Goal: Transaction & Acquisition: Purchase product/service

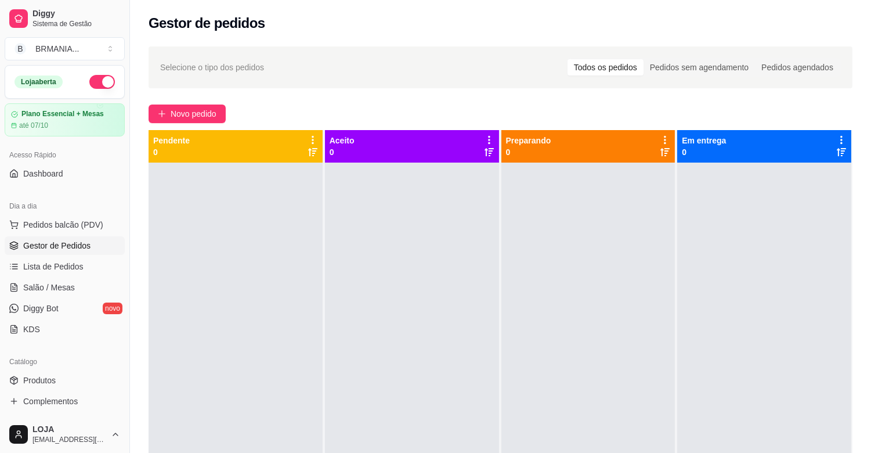
scroll to position [107, 0]
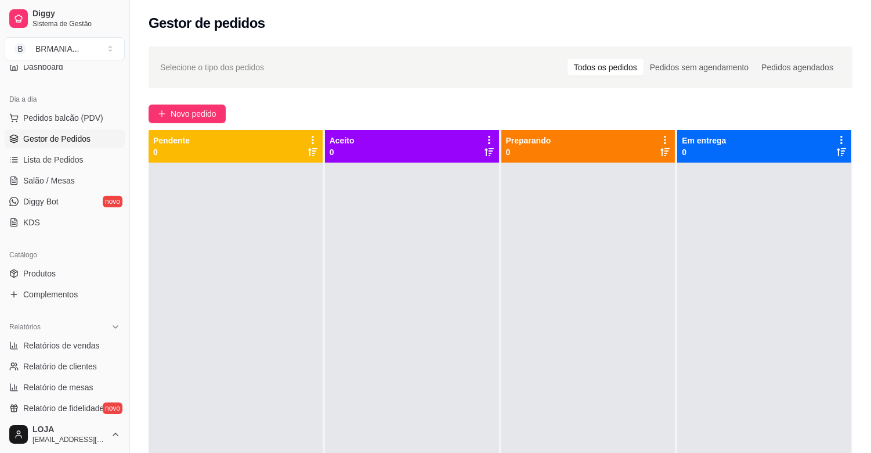
drag, startPoint x: 126, startPoint y: 211, endPoint x: 123, endPoint y: 146, distance: 65.1
click at [123, 146] on div "Diggy Sistema de Gestão B BRMANIA ... Loja aberta Plano Essencial + Mesas até 0…" at bounding box center [64, 226] width 129 height 453
drag, startPoint x: 131, startPoint y: 97, endPoint x: 88, endPoint y: 132, distance: 55.7
click at [131, 78] on button "Toggle Sidebar" at bounding box center [129, 226] width 9 height 453
click at [130, 68] on button "Toggle Sidebar" at bounding box center [129, 226] width 9 height 453
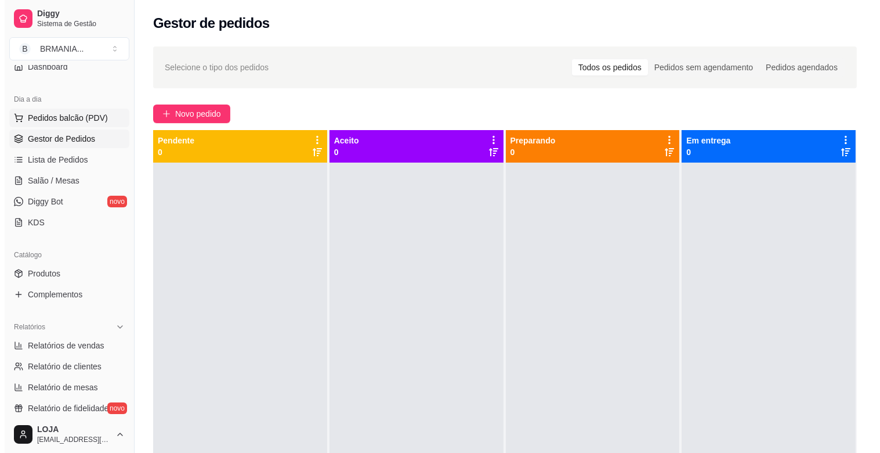
scroll to position [102, 0]
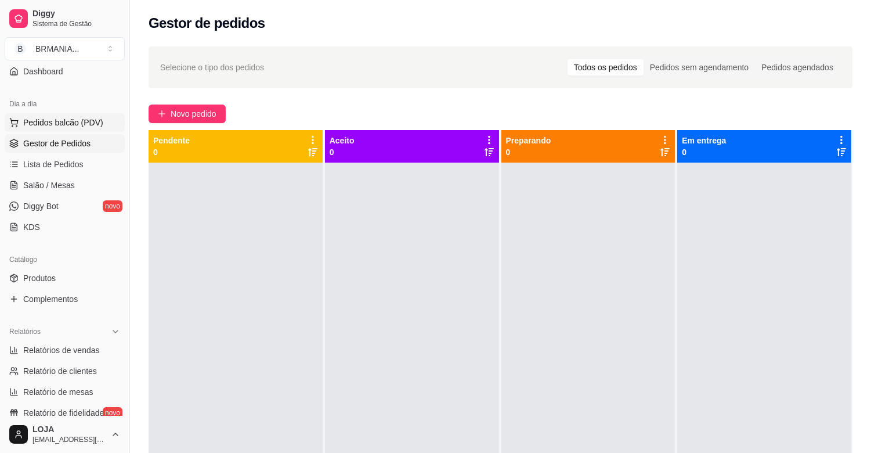
click at [85, 115] on button "Pedidos balcão (PDV)" at bounding box center [65, 122] width 120 height 19
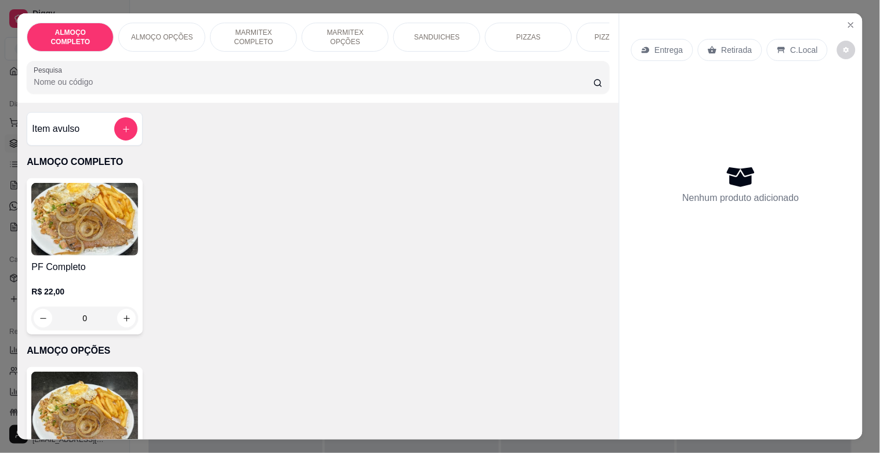
click at [75, 241] on img at bounding box center [84, 219] width 107 height 73
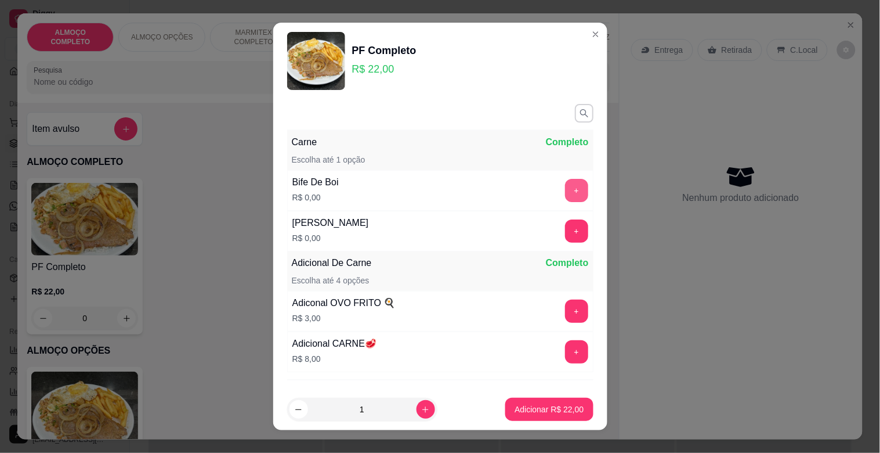
click at [565, 183] on button "+" at bounding box center [576, 190] width 23 height 23
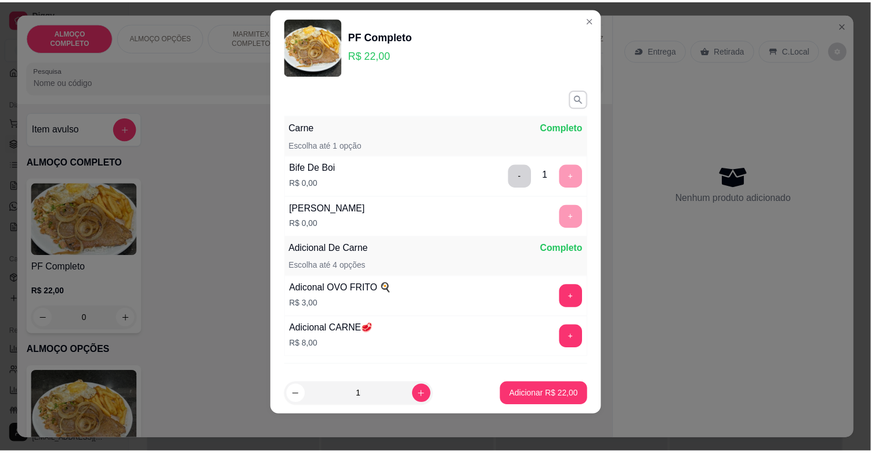
scroll to position [60, 0]
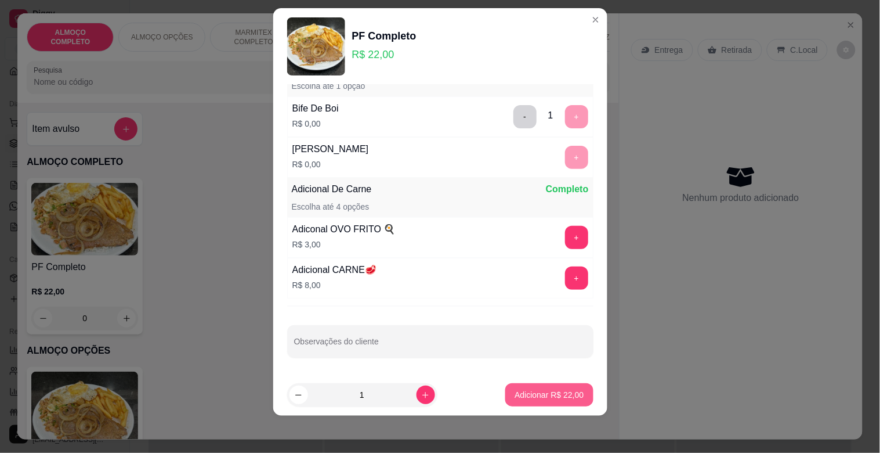
click at [526, 392] on p "Adicionar R$ 22,00" at bounding box center [549, 395] width 69 height 12
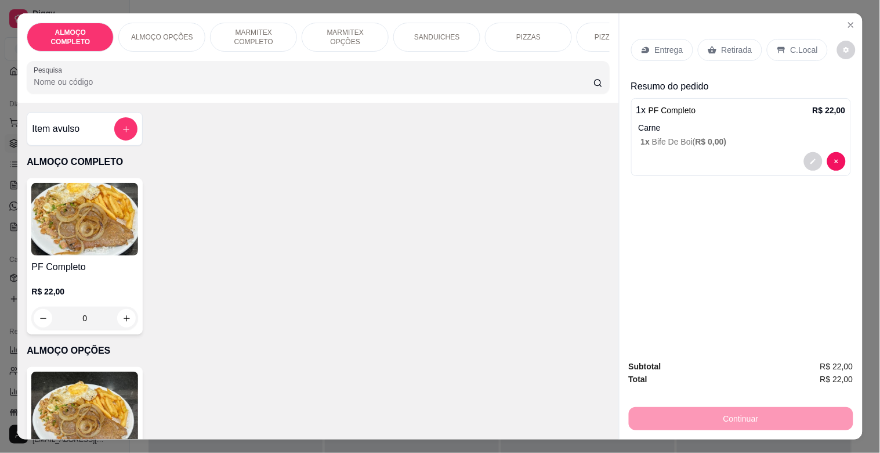
click at [784, 45] on div "C.Local" at bounding box center [797, 50] width 61 height 22
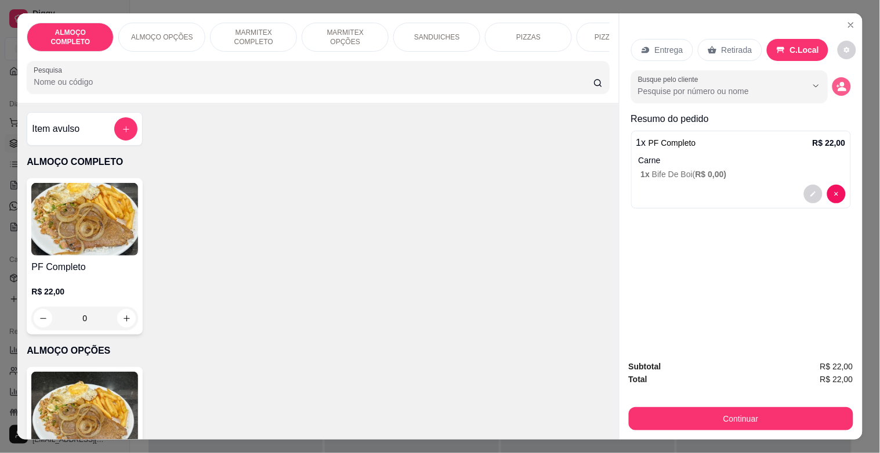
click at [844, 81] on button "decrease-product-quantity" at bounding box center [842, 86] width 19 height 19
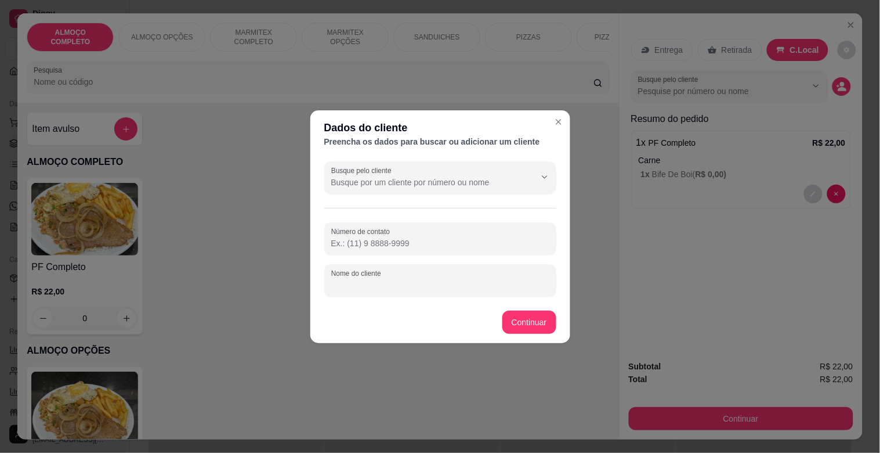
click at [384, 283] on input "Nome do cliente" at bounding box center [440, 285] width 218 height 12
type input "[PERSON_NAME] ([PERSON_NAME])"
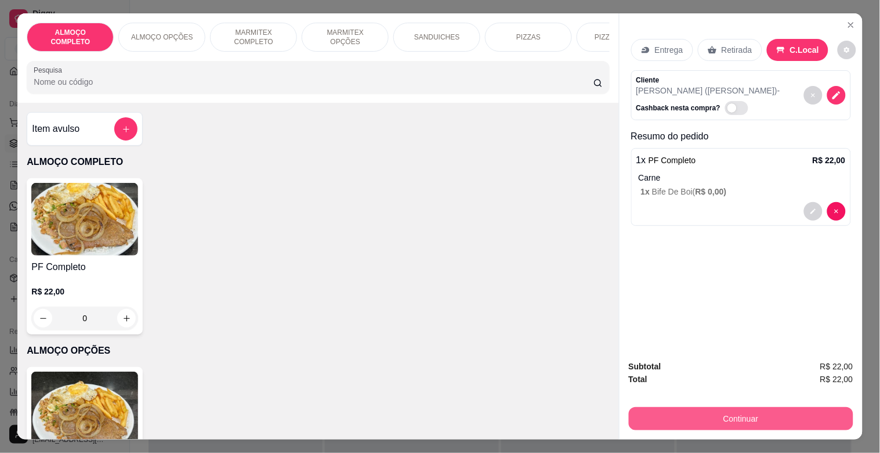
click at [738, 412] on button "Continuar" at bounding box center [741, 418] width 225 height 23
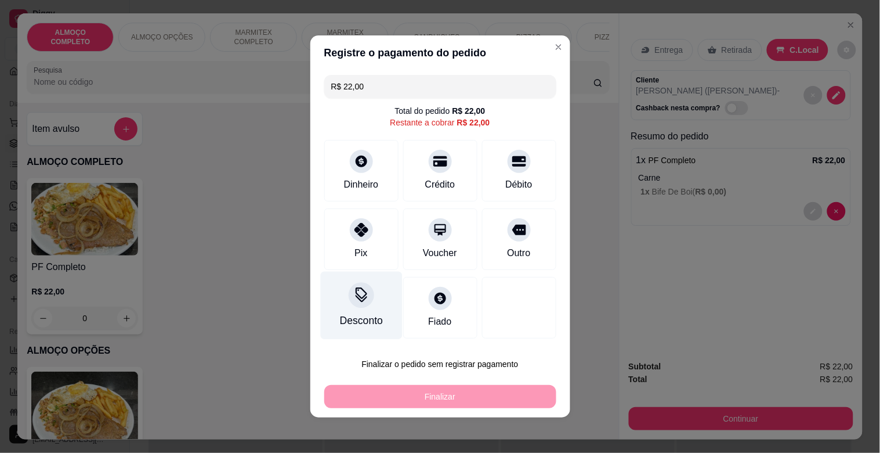
click at [360, 311] on div "Desconto" at bounding box center [361, 306] width 82 height 68
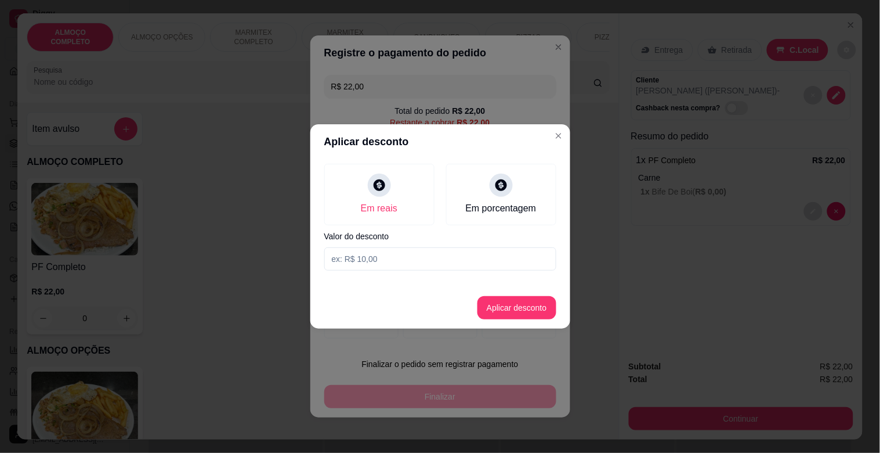
click at [393, 263] on input at bounding box center [440, 258] width 232 height 23
type input "2,00"
click at [528, 310] on button "Aplicar desconto" at bounding box center [517, 307] width 79 height 23
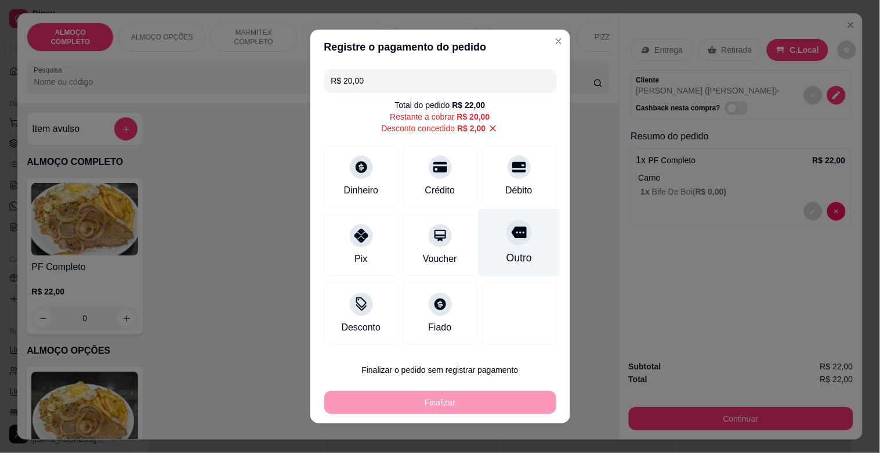
click at [530, 243] on div "Outro" at bounding box center [519, 243] width 82 height 68
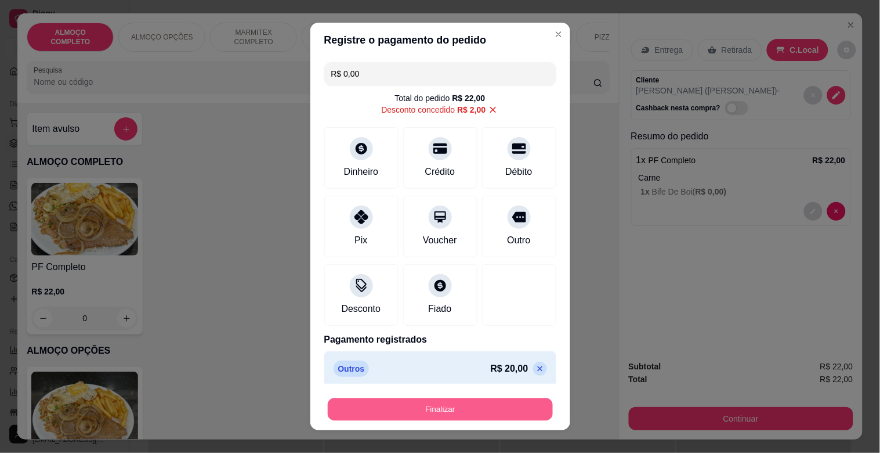
click at [450, 419] on button "Finalizar" at bounding box center [440, 409] width 225 height 23
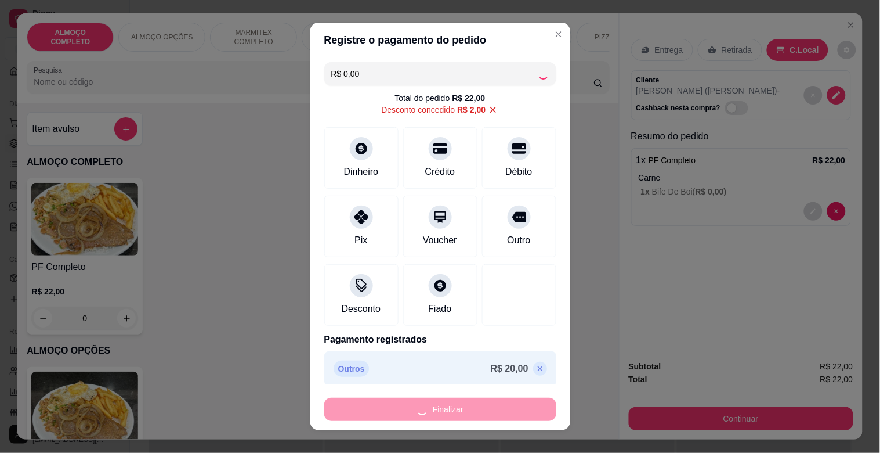
type input "-R$ 22,00"
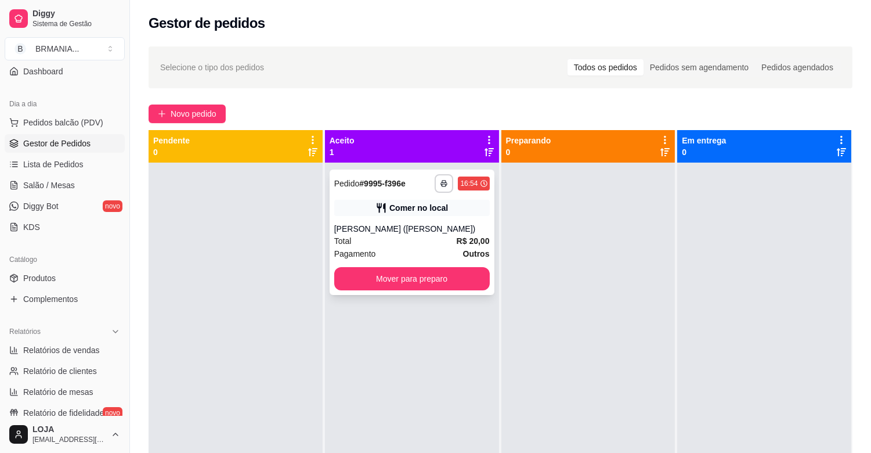
click at [444, 186] on icon "button" at bounding box center [444, 183] width 7 height 7
click at [414, 226] on button "IMPRESSORA" at bounding box center [410, 224] width 84 height 19
click at [421, 283] on button "Mover para preparo" at bounding box center [412, 278] width 156 height 23
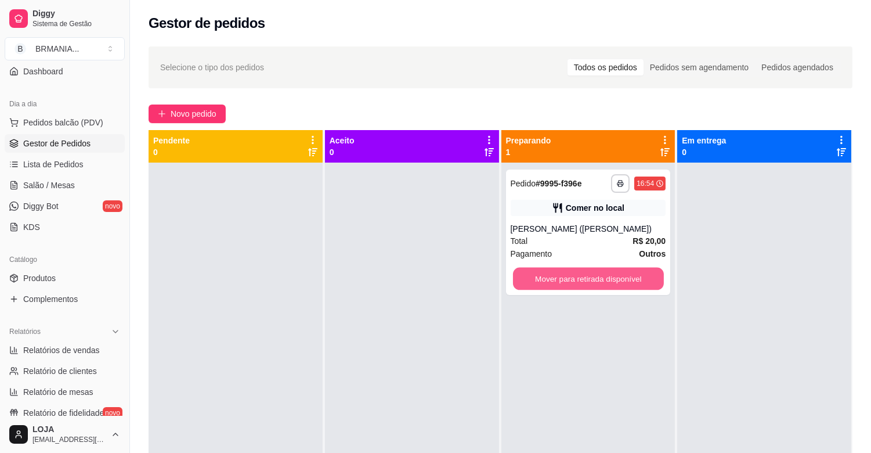
click at [595, 277] on button "Mover para retirada disponível" at bounding box center [588, 279] width 151 height 23
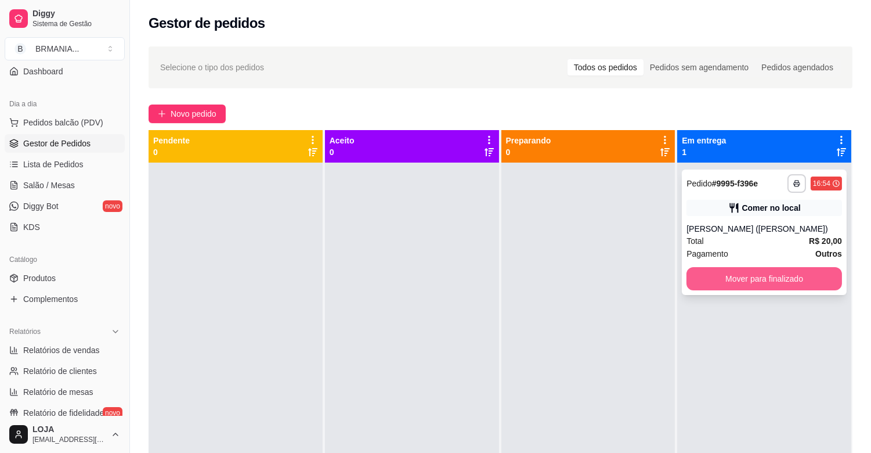
click at [750, 284] on button "Mover para finalizado" at bounding box center [765, 278] width 156 height 23
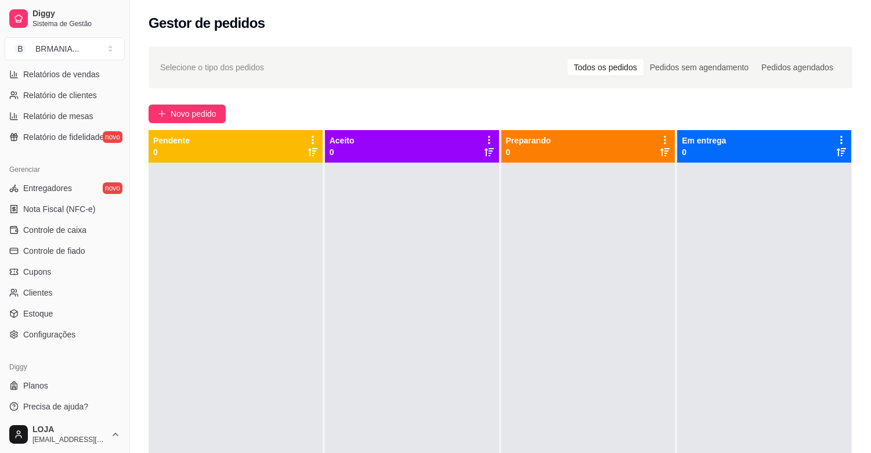
scroll to position [382, 0]
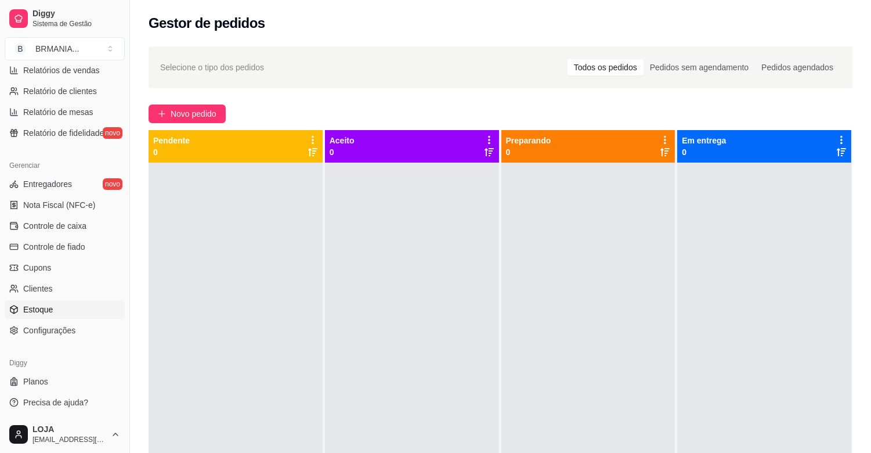
click at [52, 305] on link "Estoque" at bounding box center [65, 309] width 120 height 19
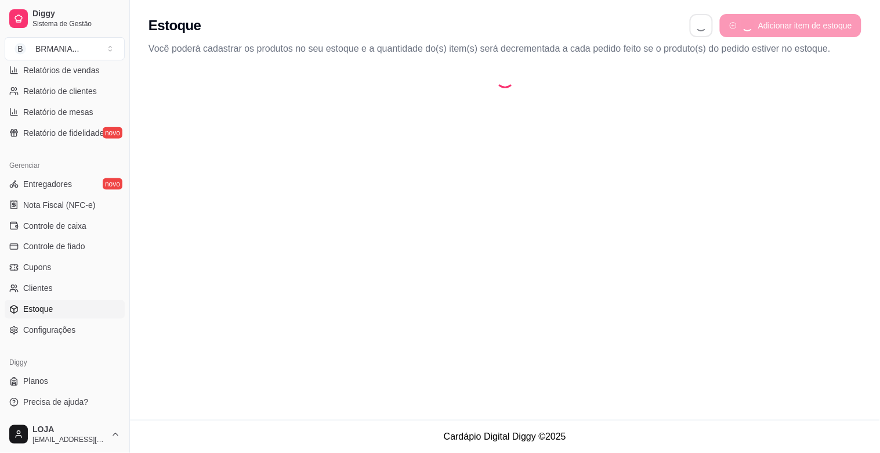
select select "QUANTITY_ORDER"
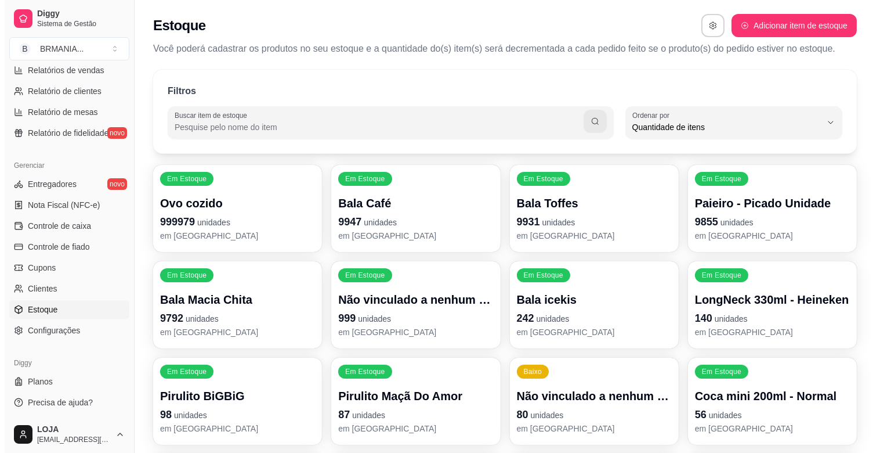
scroll to position [10, 0]
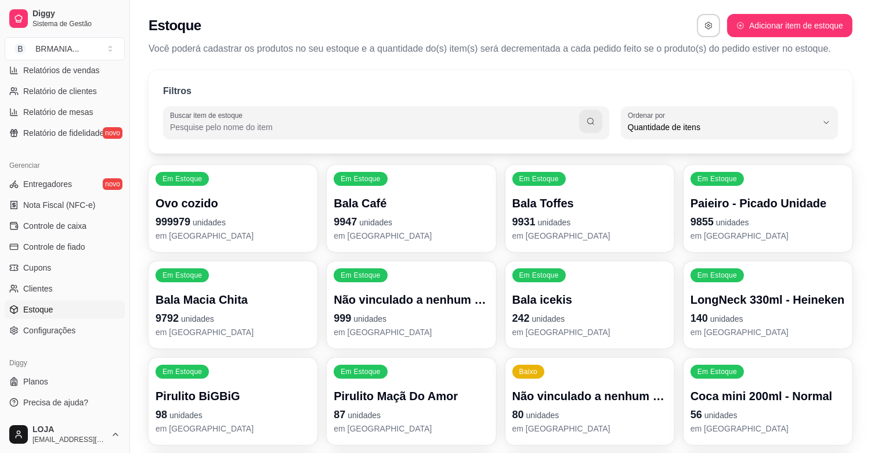
click at [233, 140] on div "Filtros Buscar item de estoque QUANTITY_ORDER Ordenar por Ordem alfabética Quan…" at bounding box center [501, 112] width 704 height 84
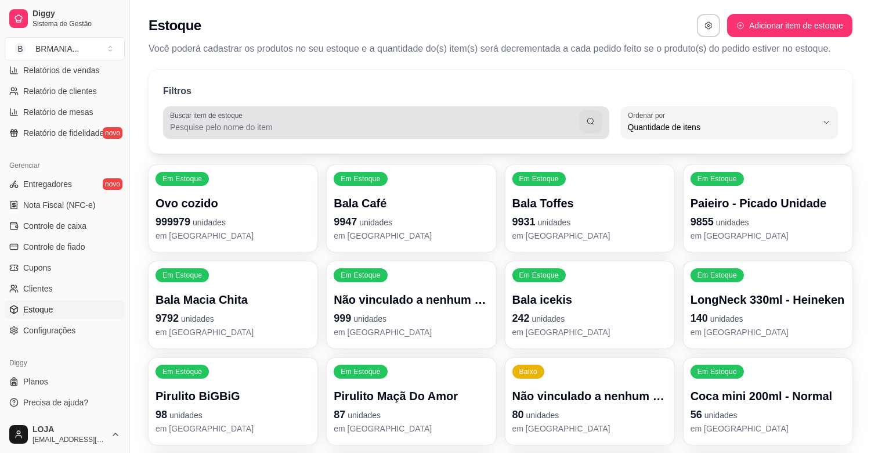
click at [236, 123] on input "Buscar item de estoque" at bounding box center [374, 127] width 409 height 12
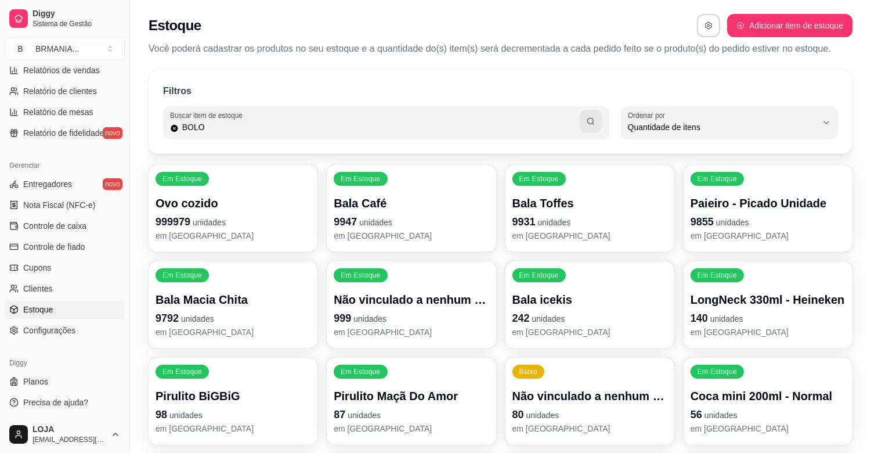
type input "BOLO"
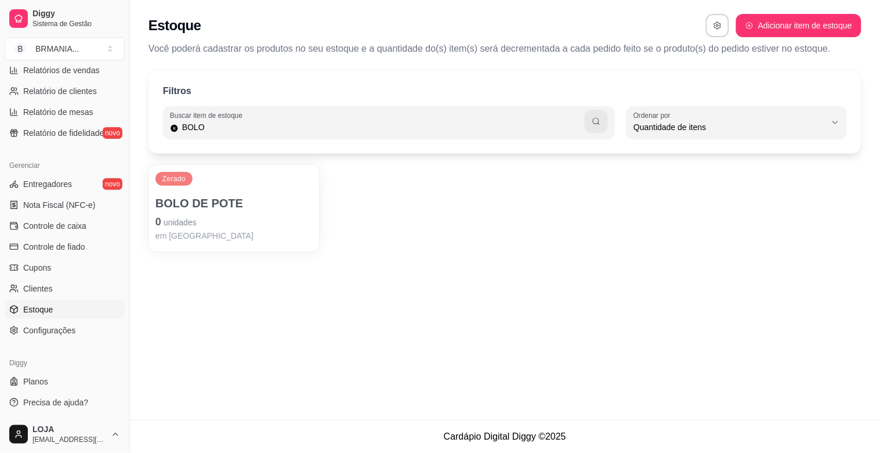
click at [259, 171] on div "Zerado BOLO DE POTE 0 unidades em [GEOGRAPHIC_DATA]" at bounding box center [234, 208] width 171 height 87
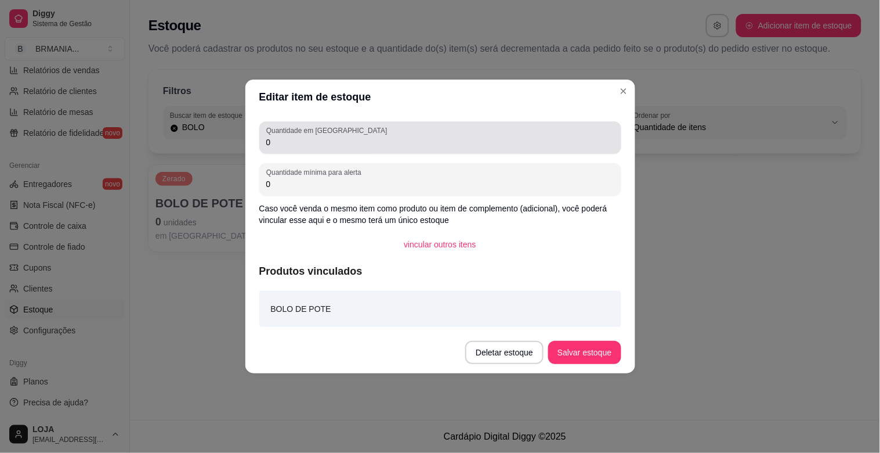
click at [346, 139] on input "0" at bounding box center [440, 142] width 348 height 12
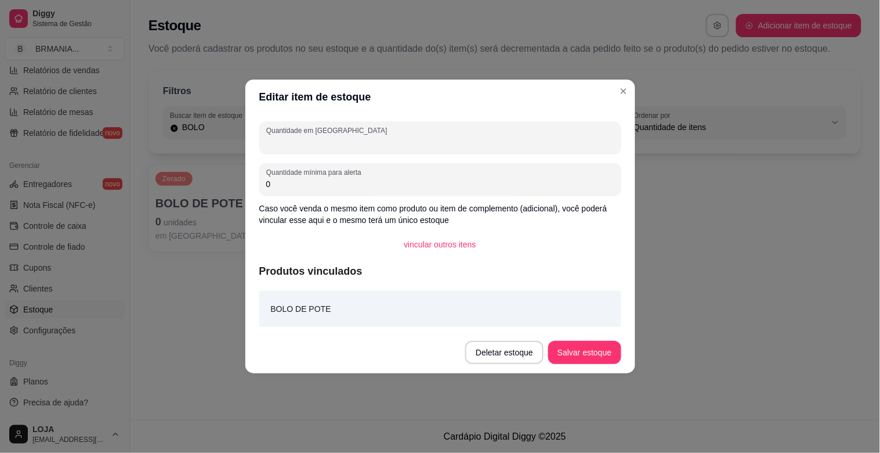
type input "1"
type input "2"
click at [597, 352] on button "Salvar estoque" at bounding box center [584, 352] width 73 height 23
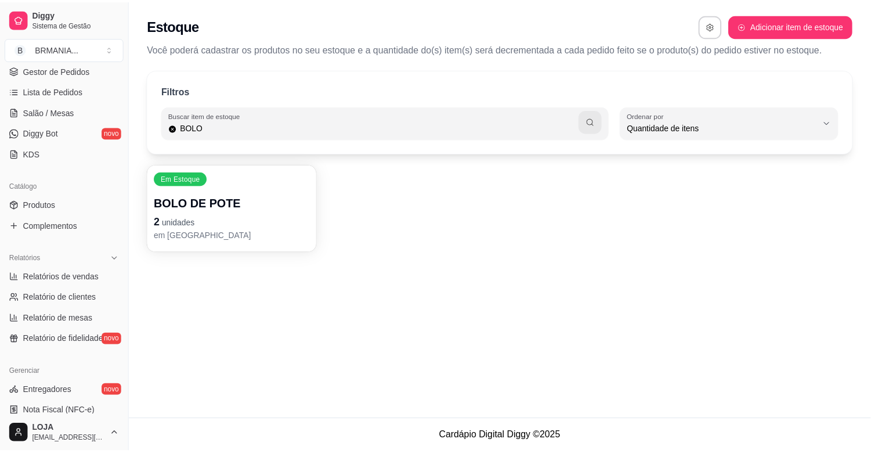
scroll to position [0, 0]
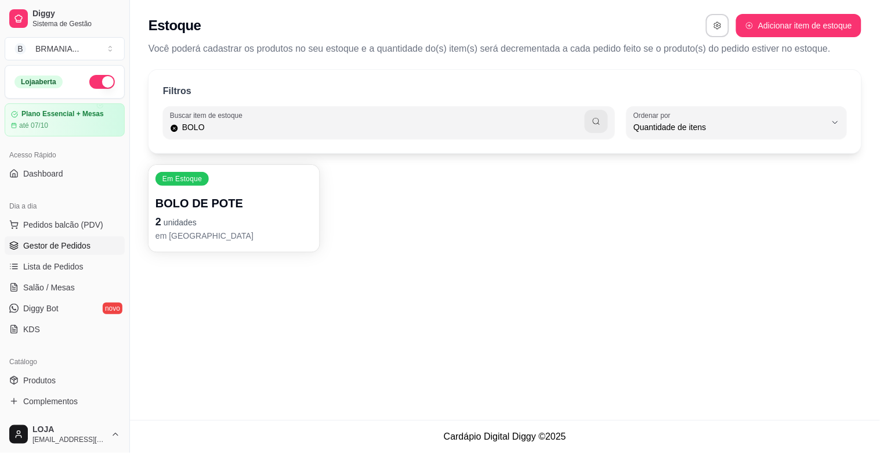
click at [62, 240] on span "Gestor de Pedidos" at bounding box center [56, 246] width 67 height 12
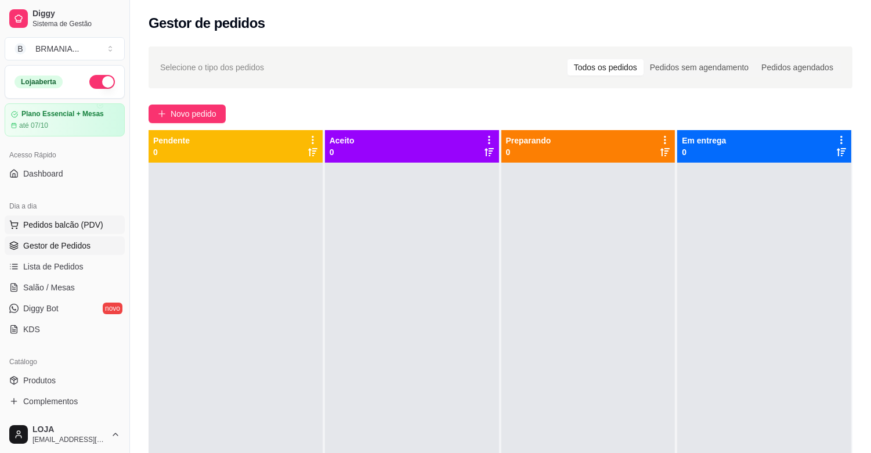
click at [68, 228] on span "Pedidos balcão (PDV)" at bounding box center [63, 225] width 80 height 12
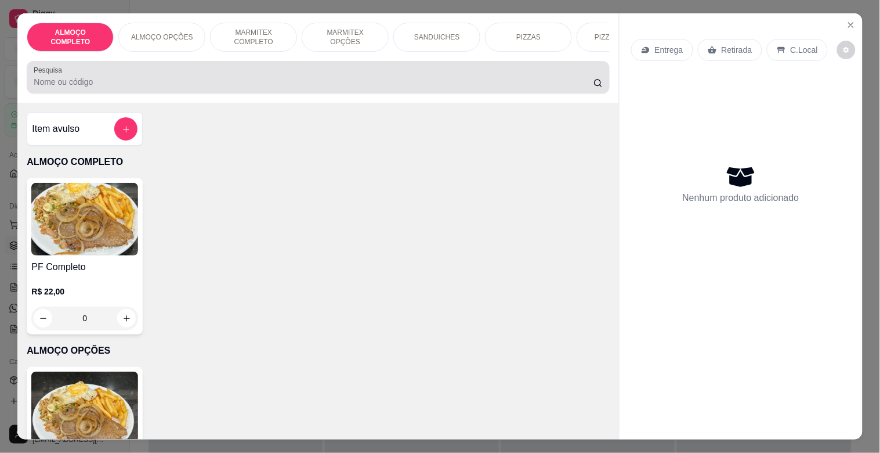
click at [231, 70] on div at bounding box center [318, 77] width 569 height 23
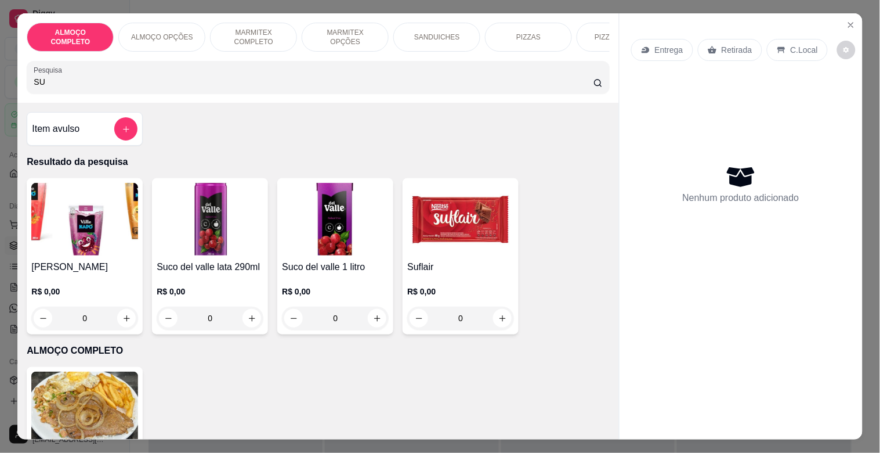
type input "SU"
click at [433, 274] on h4 "Suflair" at bounding box center [460, 267] width 107 height 14
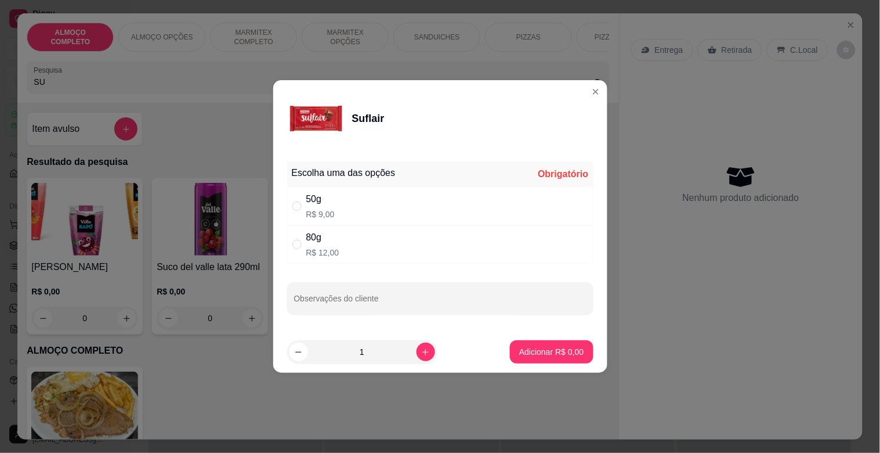
drag, startPoint x: 400, startPoint y: 254, endPoint x: 424, endPoint y: 262, distance: 24.4
click at [406, 255] on div "80g R$ 12,00" at bounding box center [440, 244] width 306 height 38
radio input "true"
click at [526, 356] on p "Adicionar R$ 12,00" at bounding box center [549, 351] width 67 height 11
type input "1"
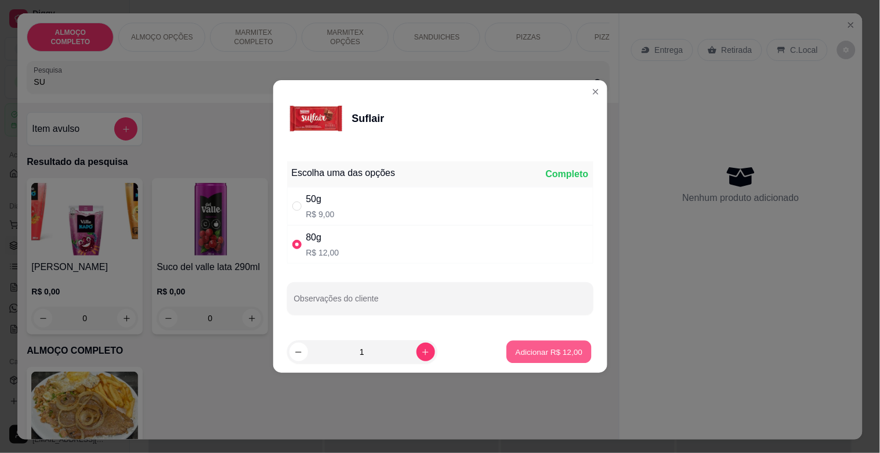
type input "1"
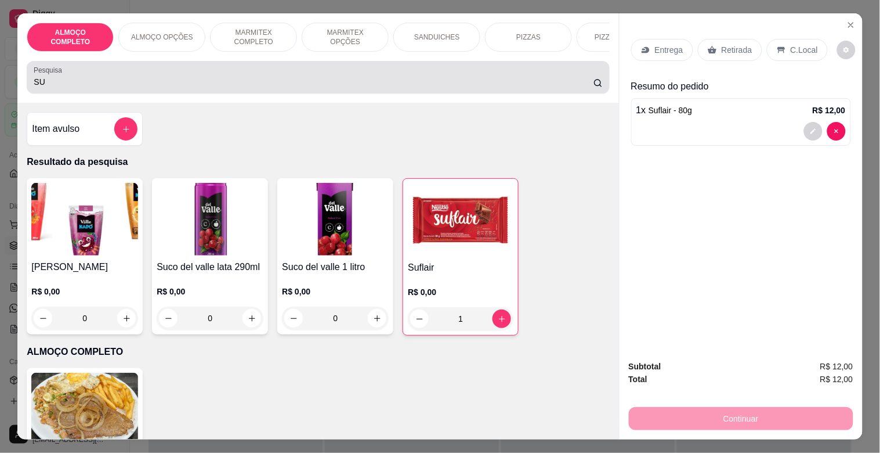
drag, startPoint x: 187, startPoint y: 64, endPoint x: 192, endPoint y: 79, distance: 15.2
click at [192, 79] on div "ALMOÇO COMPLETO ALMOÇO OPÇÕES MARMITEX COMPLETO MARMITEX OPÇÕES SANDUICHES PIZZ…" at bounding box center [317, 57] width 601 height 89
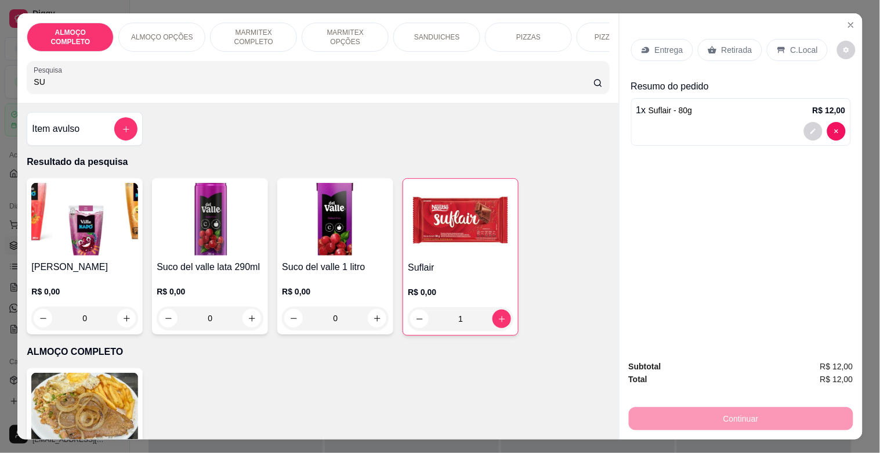
click at [189, 82] on input "SU" at bounding box center [314, 82] width 560 height 12
type input "S"
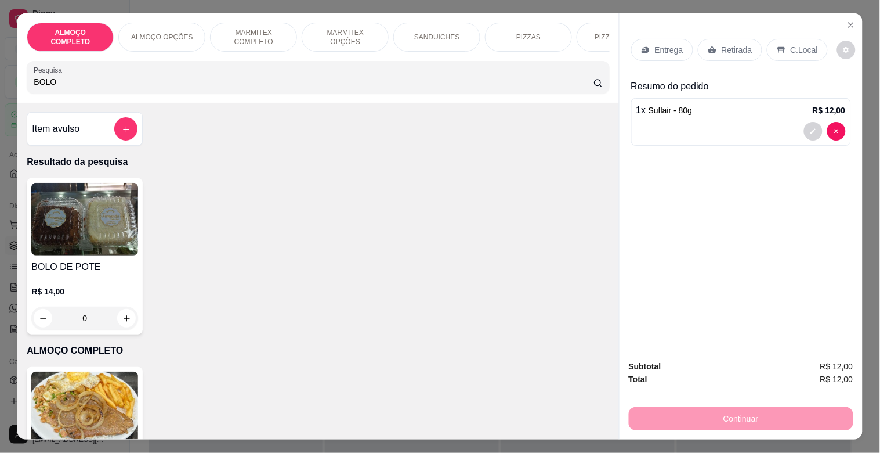
type input "BOLO"
click at [87, 268] on h4 "BOLO DE POTE" at bounding box center [84, 267] width 107 height 14
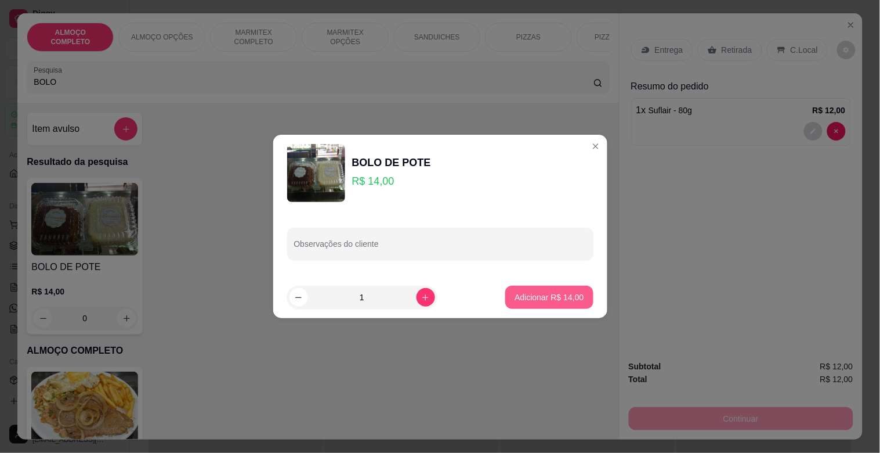
click at [560, 298] on p "Adicionar R$ 14,00" at bounding box center [549, 297] width 69 height 12
type input "1"
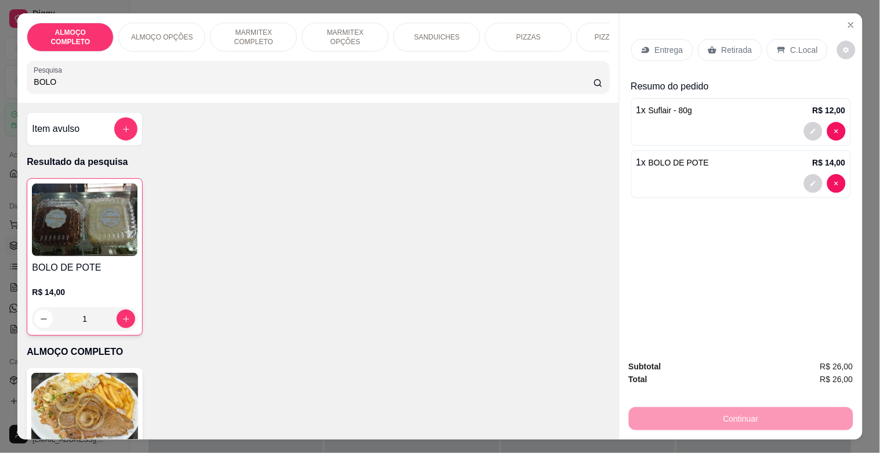
drag, startPoint x: 739, startPoint y: 33, endPoint x: 734, endPoint y: 39, distance: 8.2
click at [736, 38] on div "Entrega Retirada C.Local" at bounding box center [741, 50] width 220 height 41
click at [734, 44] on p "Retirada" at bounding box center [737, 50] width 31 height 12
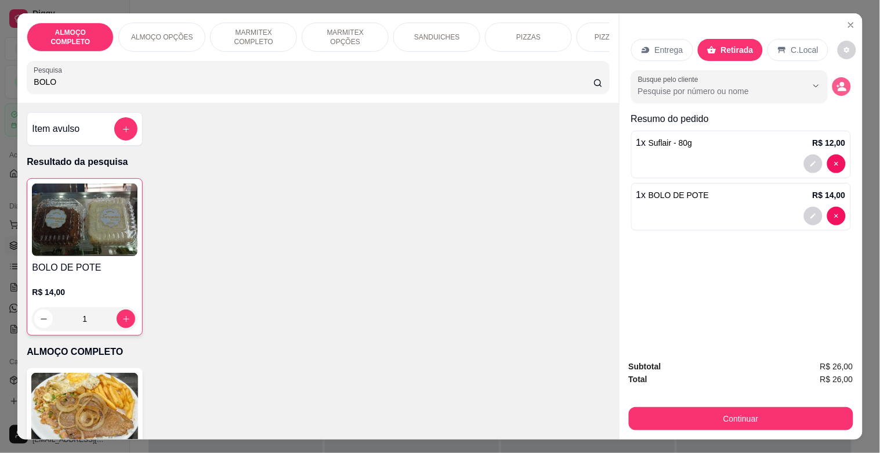
click at [838, 88] on icon "decrease-product-quantity" at bounding box center [842, 90] width 9 height 4
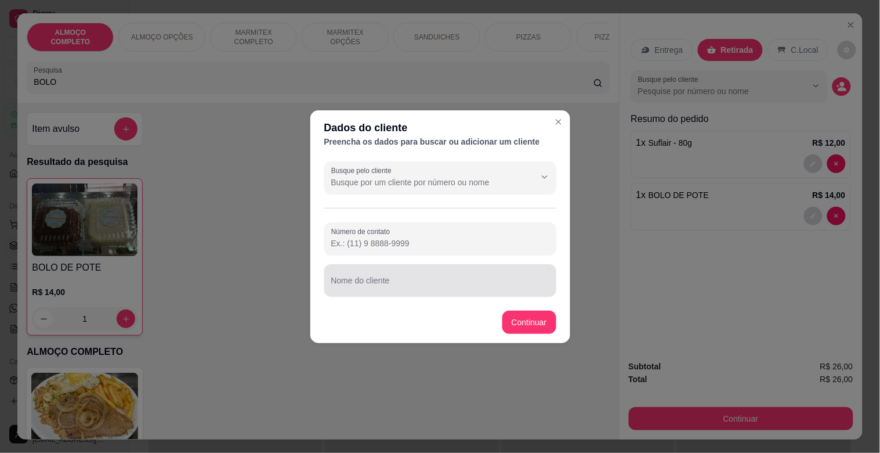
click at [385, 280] on div at bounding box center [440, 280] width 218 height 23
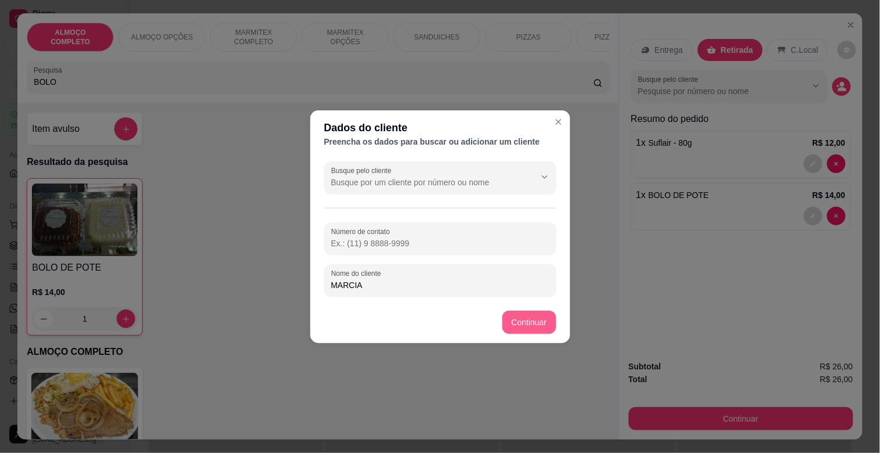
type input "MARCIA"
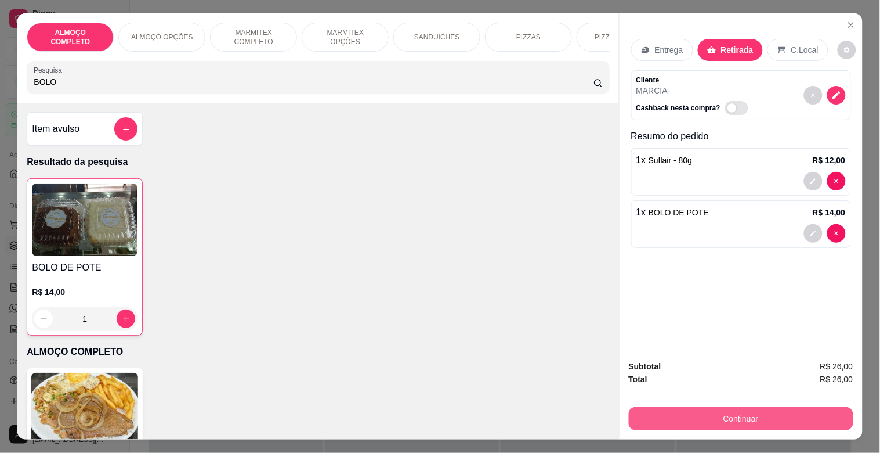
click at [743, 413] on button "Continuar" at bounding box center [741, 418] width 225 height 23
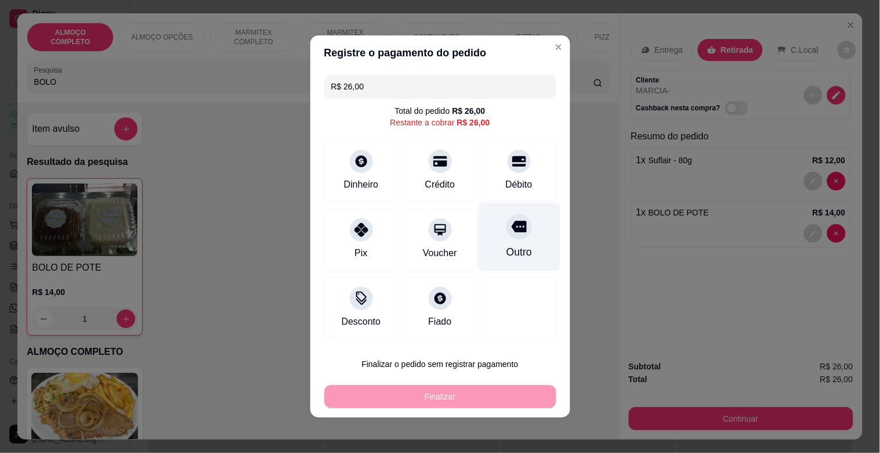
click at [518, 252] on div "Outro" at bounding box center [519, 251] width 26 height 15
type input "R$ 0,00"
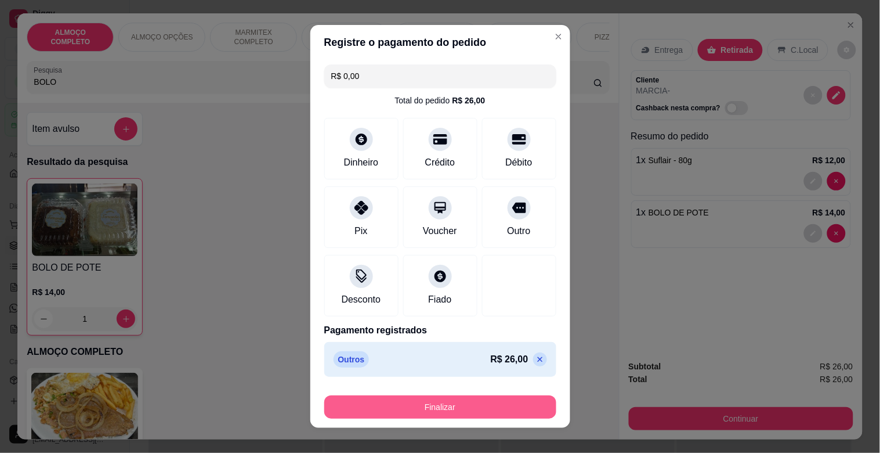
click at [455, 407] on button "Finalizar" at bounding box center [440, 406] width 232 height 23
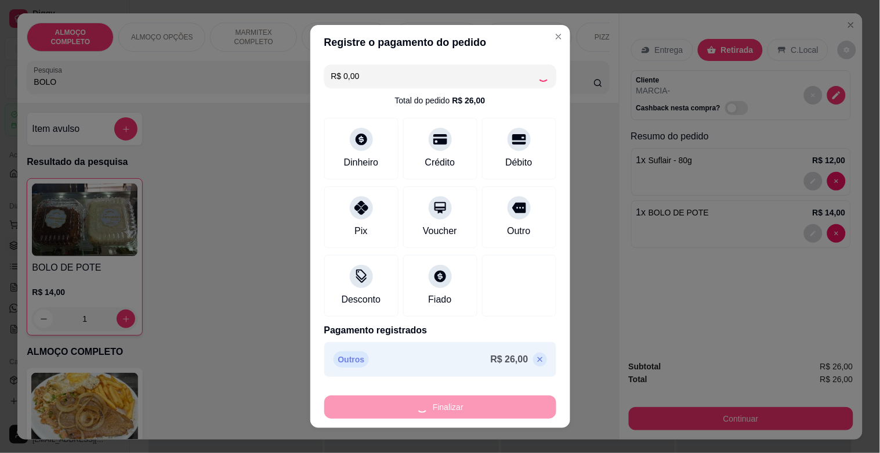
type input "0"
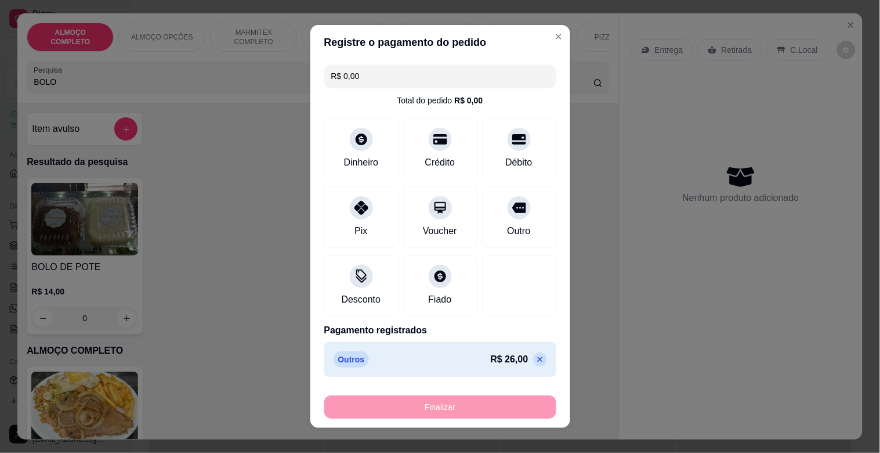
type input "-R$ 26,00"
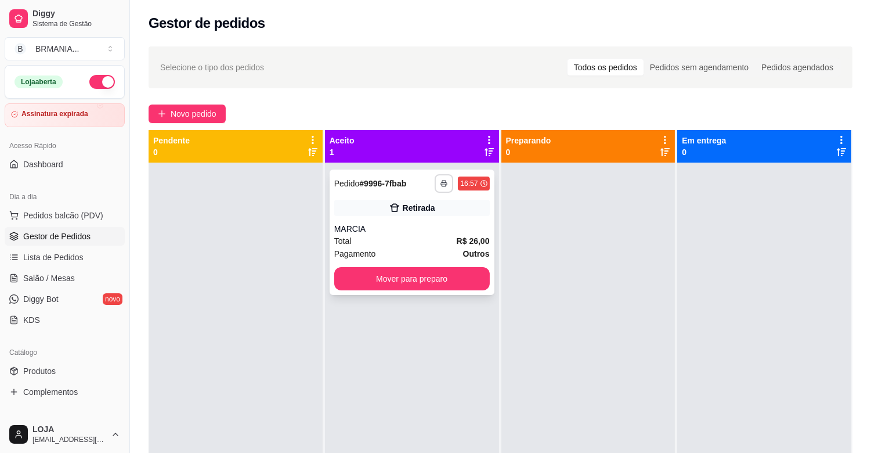
click at [443, 183] on icon "button" at bounding box center [444, 184] width 6 height 3
click at [428, 222] on button "IMPRESSORA" at bounding box center [409, 224] width 81 height 18
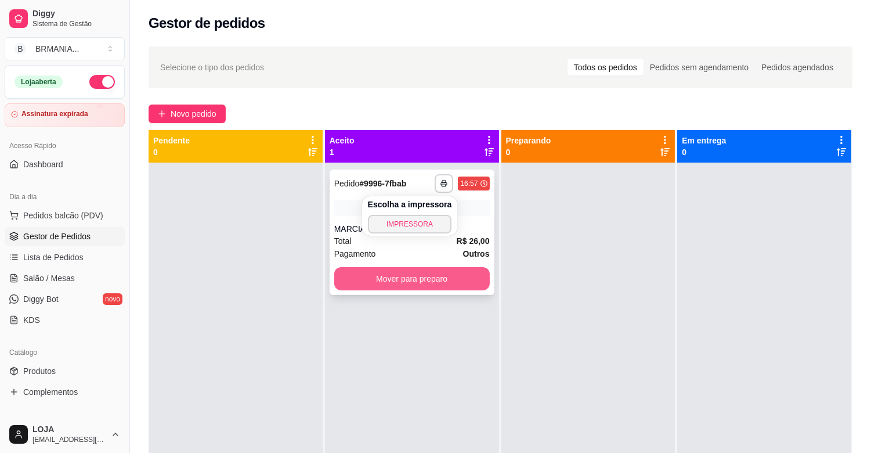
click at [450, 277] on button "Mover para preparo" at bounding box center [412, 278] width 156 height 23
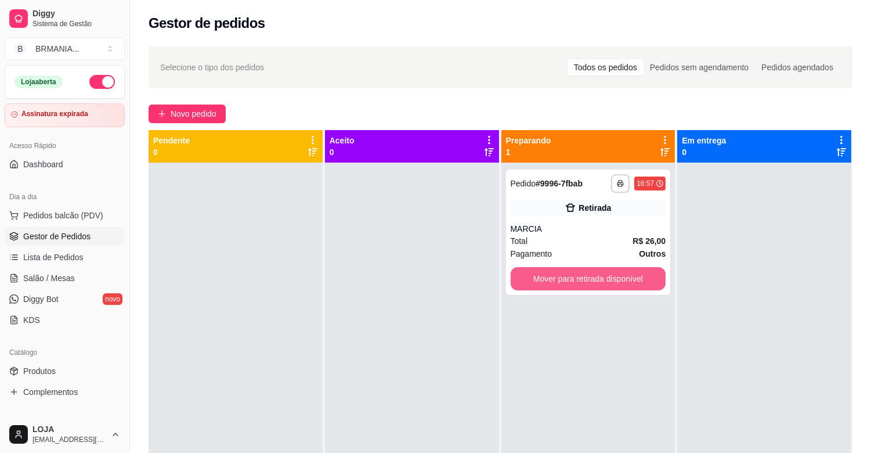
click at [589, 280] on button "Mover para retirada disponível" at bounding box center [589, 278] width 156 height 23
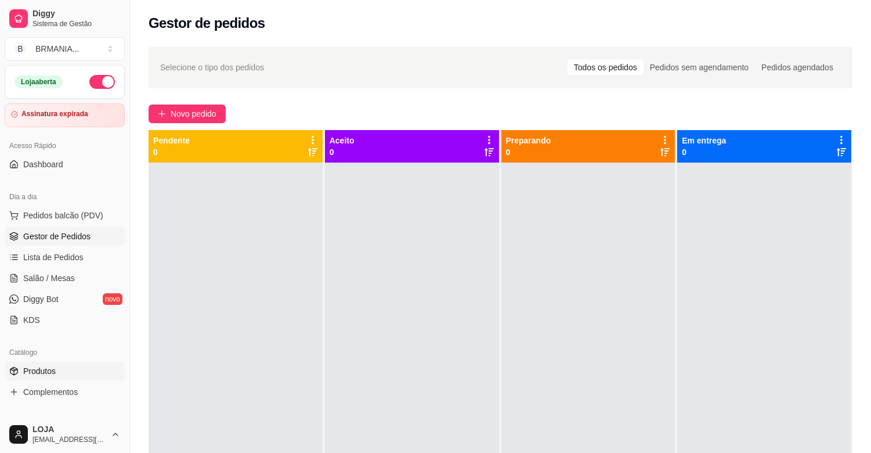
click at [73, 369] on link "Produtos" at bounding box center [65, 371] width 120 height 19
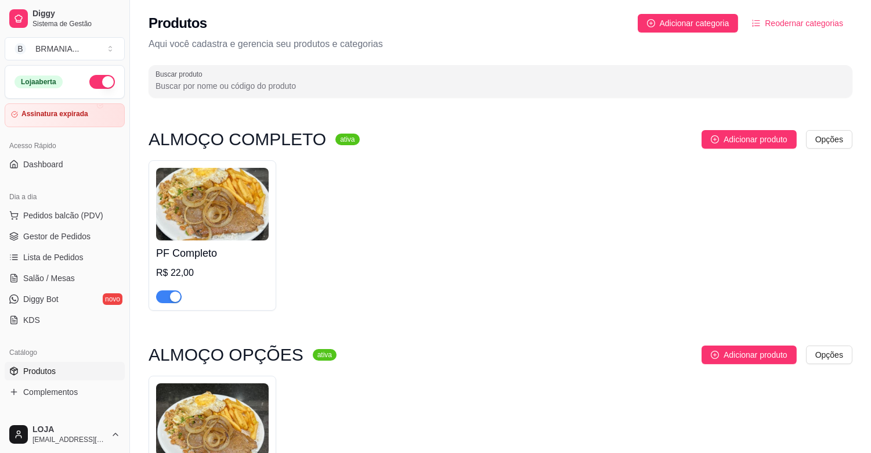
click at [176, 299] on div "button" at bounding box center [175, 296] width 10 height 10
click at [308, 270] on div "PF Completo R$ 22,00" at bounding box center [501, 235] width 704 height 150
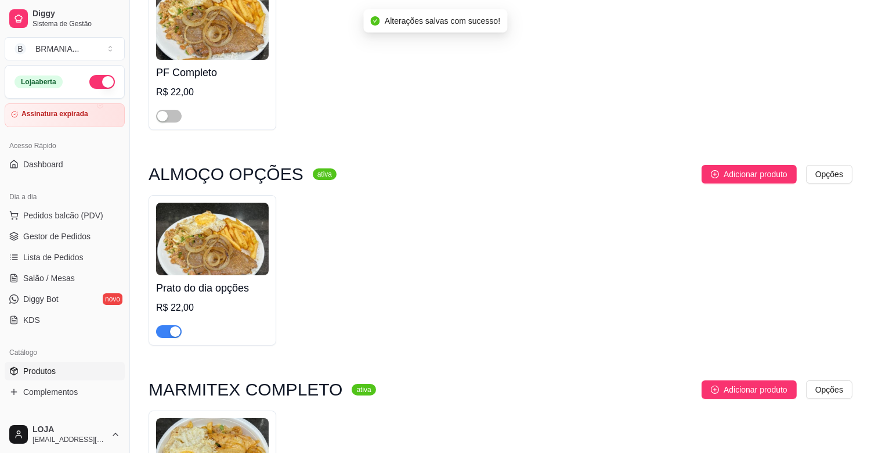
click at [172, 334] on div "button" at bounding box center [175, 331] width 10 height 10
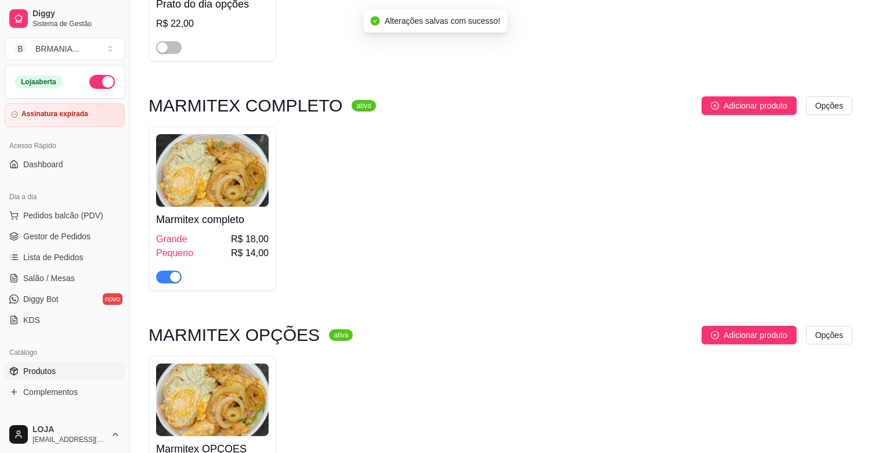
click at [174, 281] on div "button" at bounding box center [175, 277] width 10 height 10
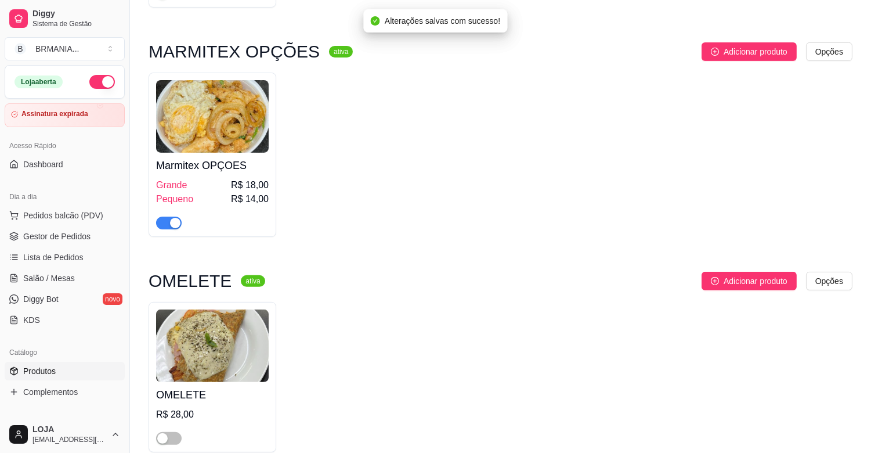
click at [177, 224] on div "button" at bounding box center [175, 223] width 10 height 10
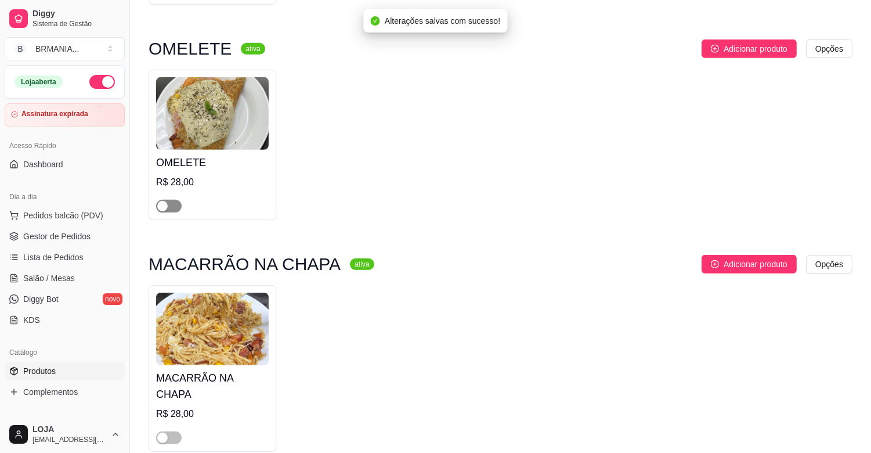
click at [167, 210] on div "button" at bounding box center [162, 206] width 10 height 10
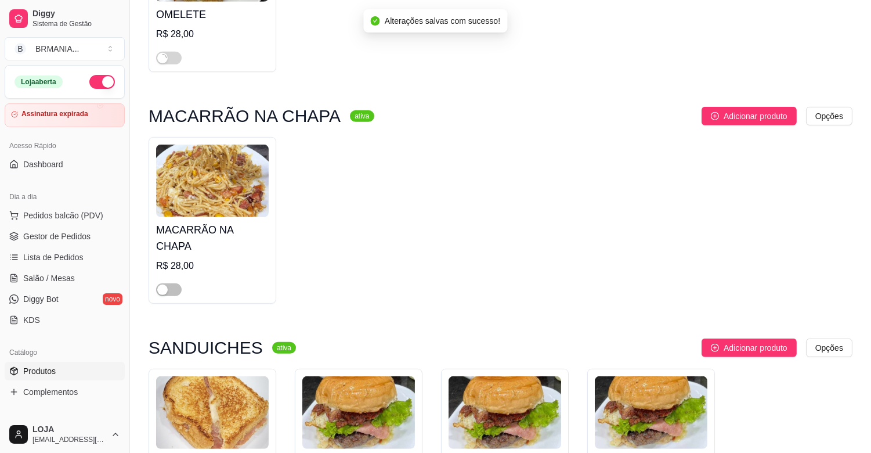
scroll to position [1186, 0]
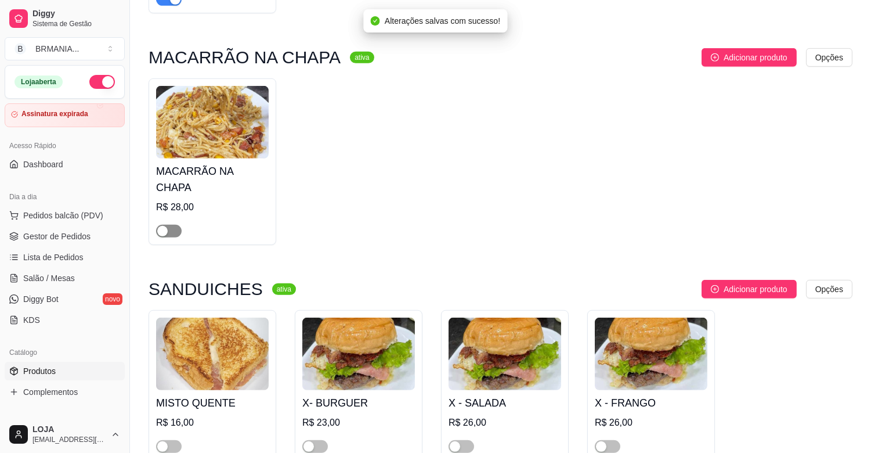
click at [171, 225] on span "button" at bounding box center [169, 231] width 26 height 13
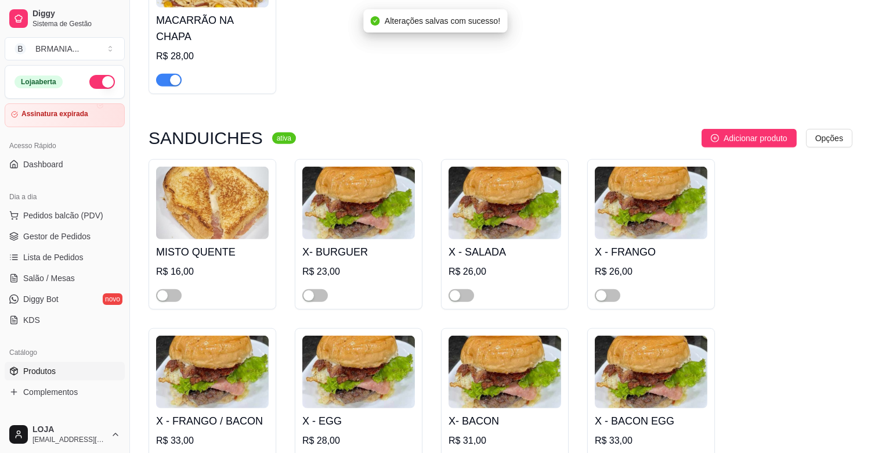
scroll to position [1341, 0]
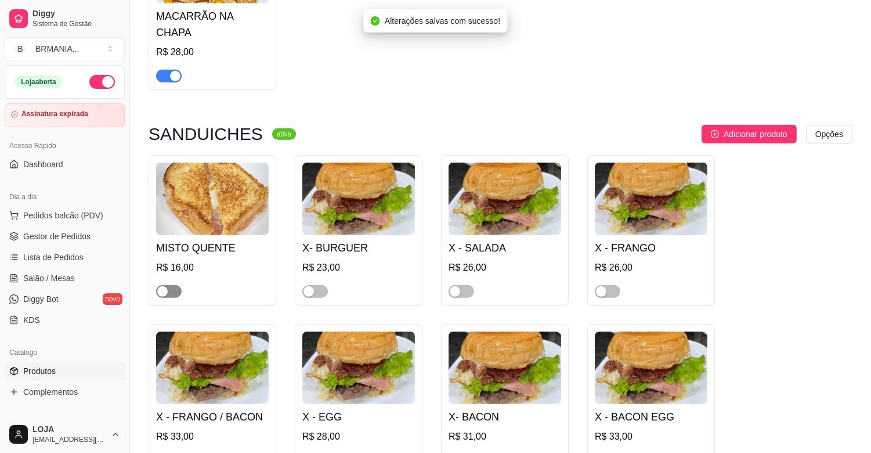
click at [174, 285] on span "button" at bounding box center [169, 291] width 26 height 13
click at [322, 285] on span "button" at bounding box center [315, 291] width 26 height 13
click at [460, 285] on button "button" at bounding box center [462, 291] width 26 height 13
click at [606, 286] on div "button" at bounding box center [601, 291] width 10 height 10
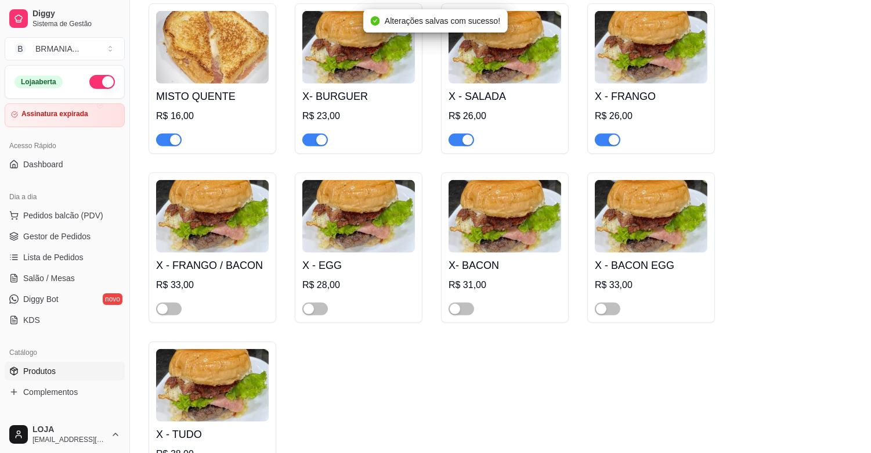
scroll to position [1496, 0]
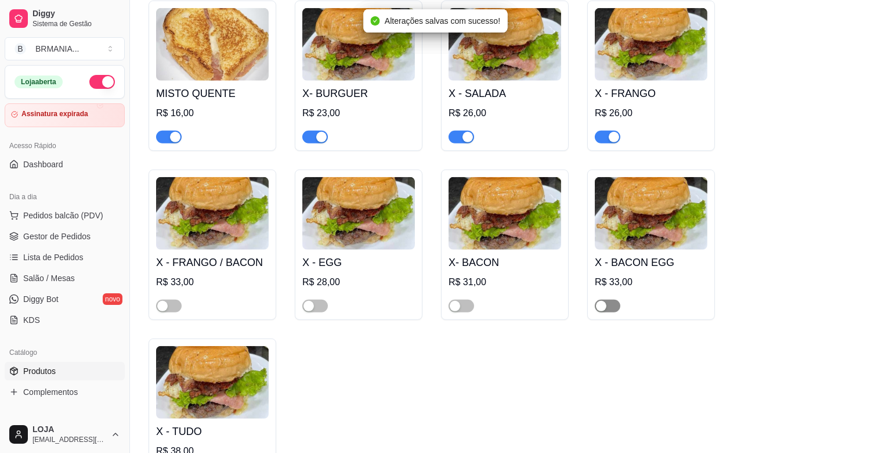
click at [606, 301] on div "button" at bounding box center [601, 306] width 10 height 10
click at [459, 301] on div "button" at bounding box center [455, 306] width 10 height 10
click at [321, 299] on span "button" at bounding box center [315, 305] width 26 height 13
click at [171, 299] on span "button" at bounding box center [169, 305] width 26 height 13
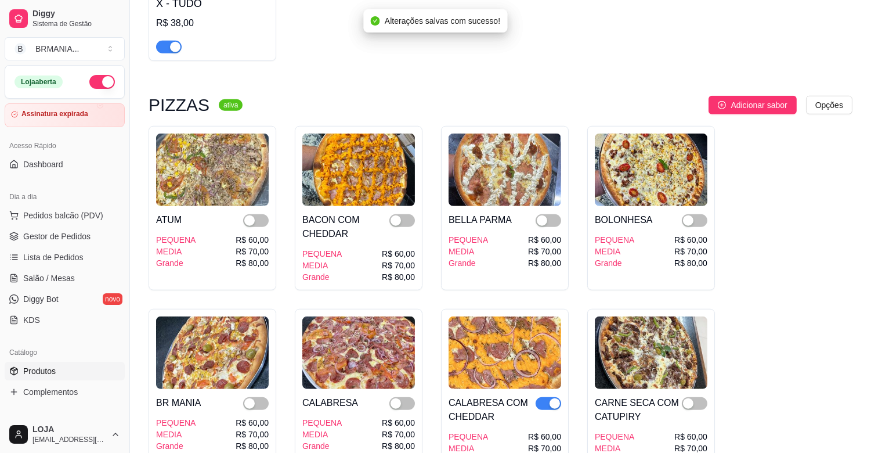
scroll to position [1934, 0]
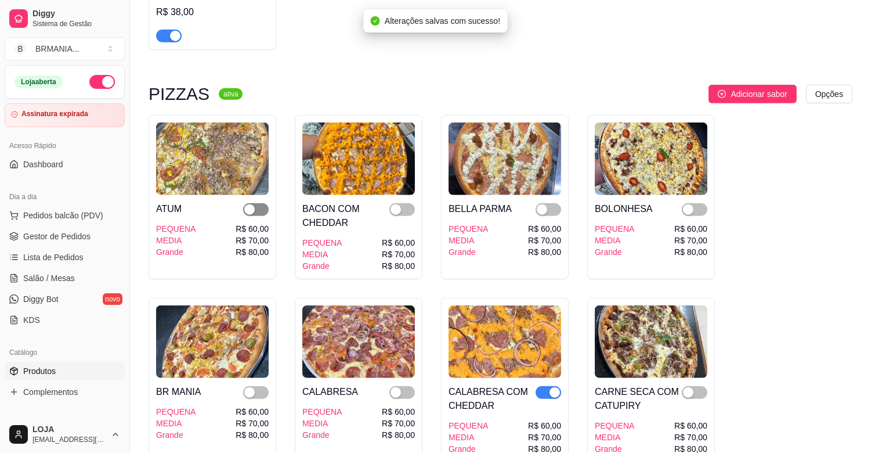
click at [260, 203] on span "button" at bounding box center [256, 209] width 26 height 13
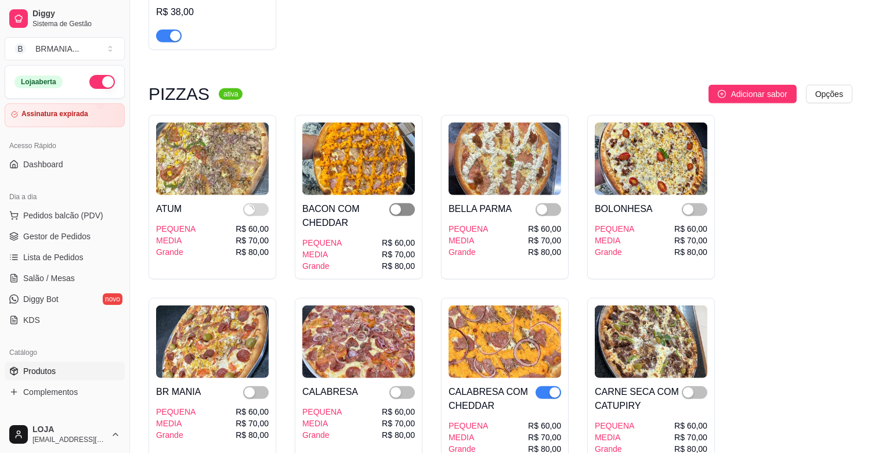
click at [401, 203] on button "button" at bounding box center [402, 209] width 26 height 13
click at [543, 204] on div "button" at bounding box center [542, 209] width 10 height 10
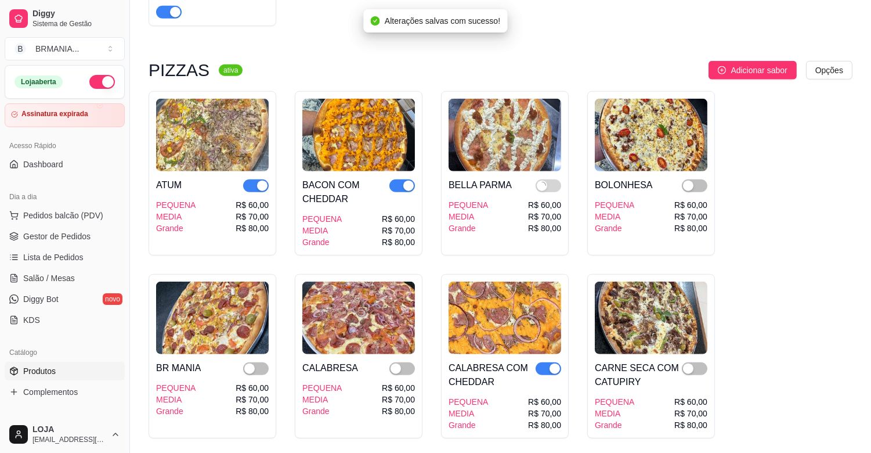
scroll to position [1960, 0]
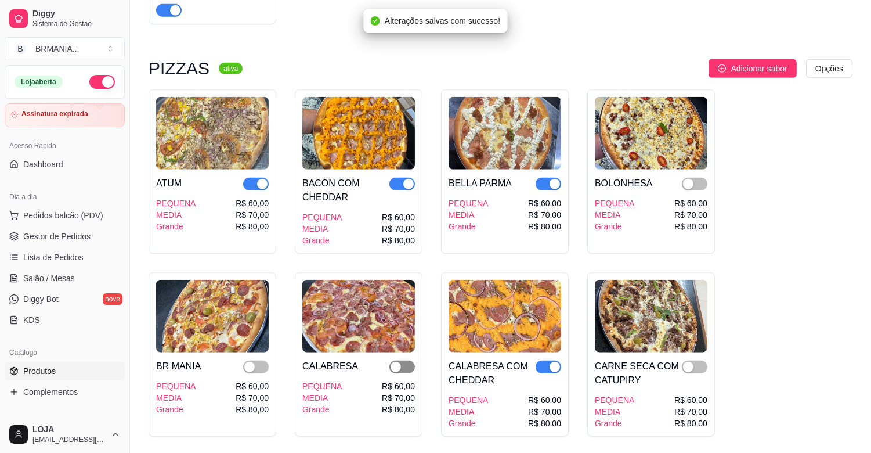
click at [406, 360] on span "button" at bounding box center [402, 366] width 26 height 13
click at [258, 360] on span "button" at bounding box center [256, 366] width 26 height 13
click at [689, 362] on div "button" at bounding box center [688, 367] width 10 height 10
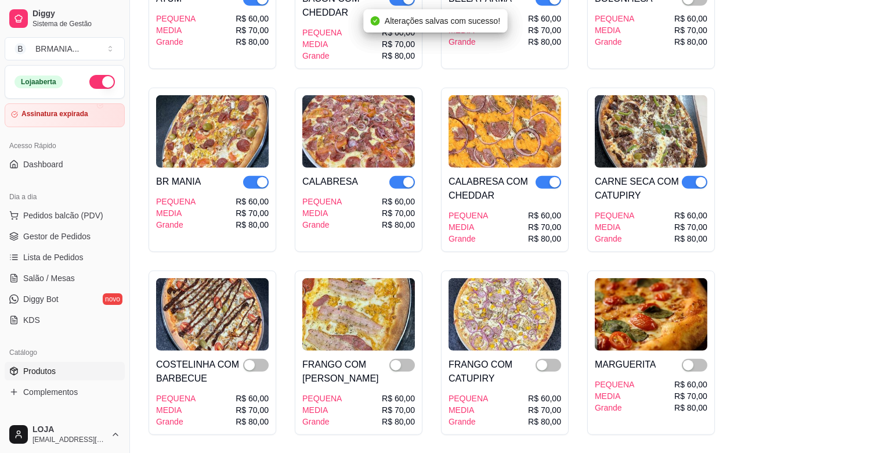
scroll to position [2192, 0]
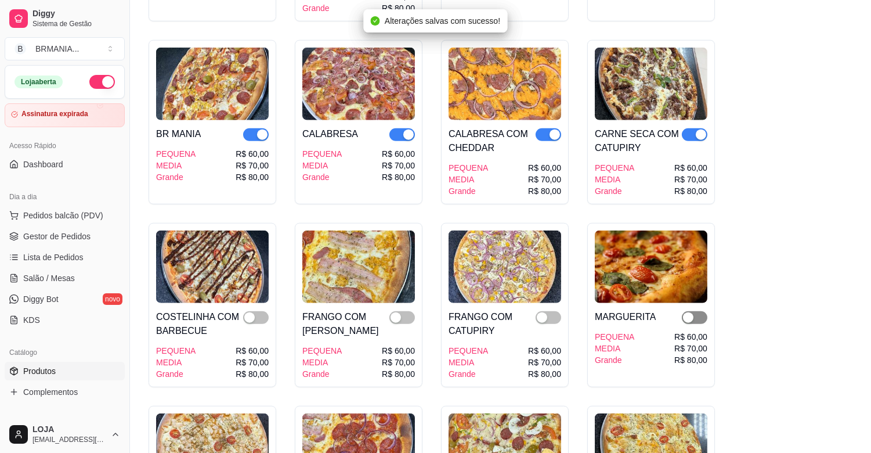
click at [697, 311] on span "button" at bounding box center [695, 317] width 26 height 13
click at [539, 312] on div "button" at bounding box center [542, 317] width 10 height 10
click at [405, 311] on span "button" at bounding box center [402, 317] width 26 height 13
click at [258, 311] on span "button" at bounding box center [256, 317] width 26 height 13
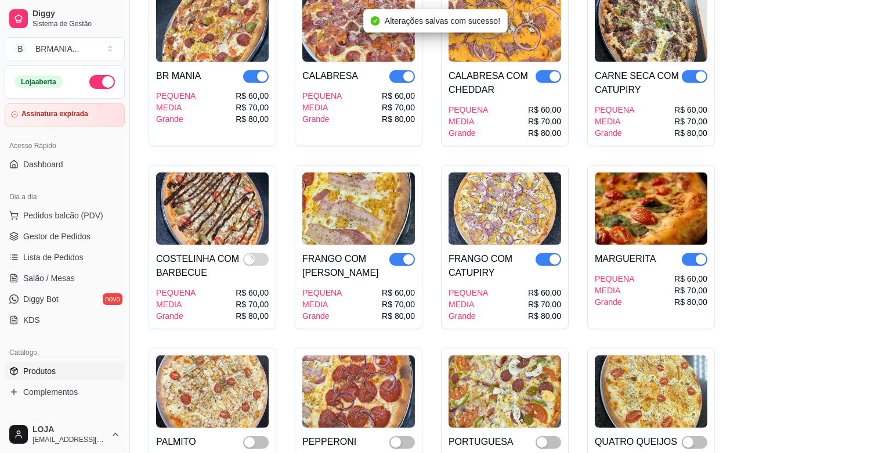
scroll to position [2373, 0]
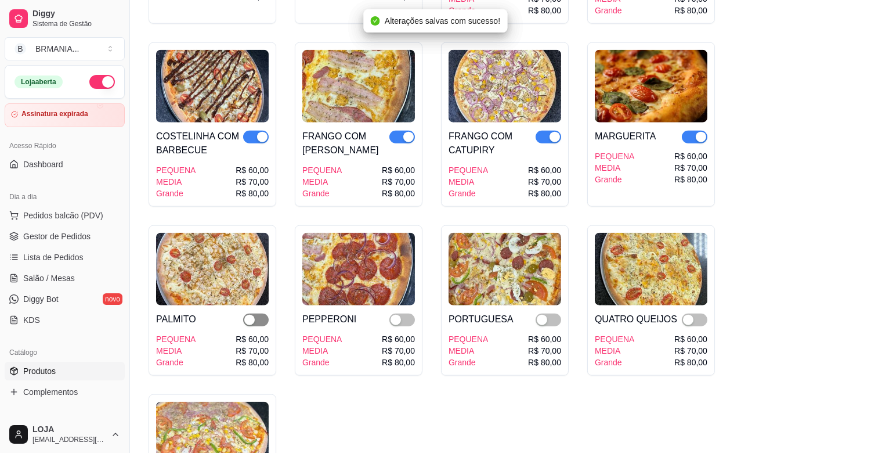
click at [259, 313] on span "button" at bounding box center [256, 319] width 26 height 13
click at [403, 313] on span "button" at bounding box center [402, 319] width 26 height 13
click at [544, 315] on div "button" at bounding box center [542, 320] width 10 height 10
click at [698, 313] on span "button" at bounding box center [695, 319] width 26 height 13
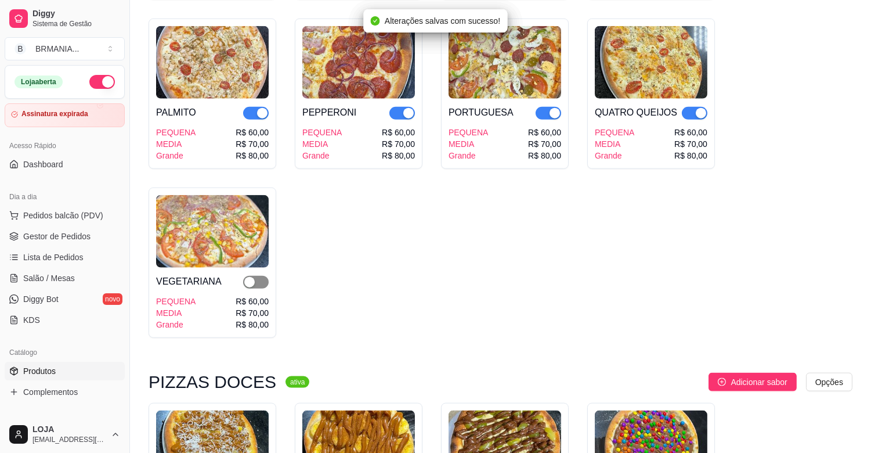
click at [253, 277] on div "button" at bounding box center [249, 282] width 10 height 10
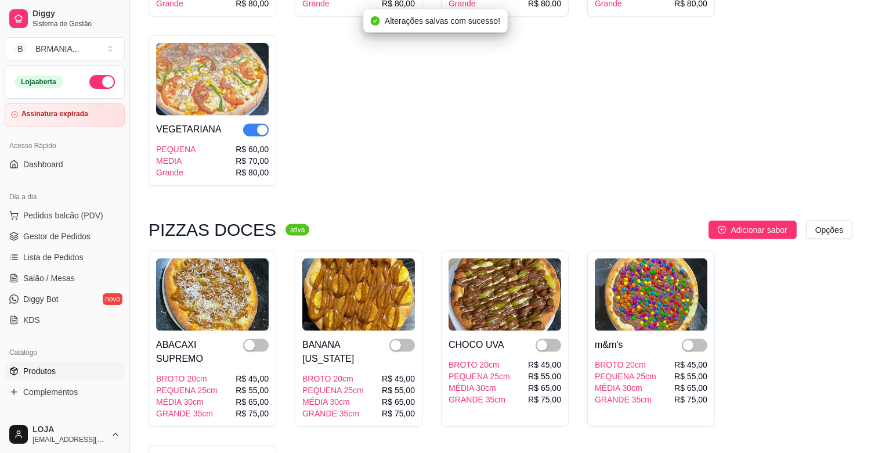
scroll to position [2734, 0]
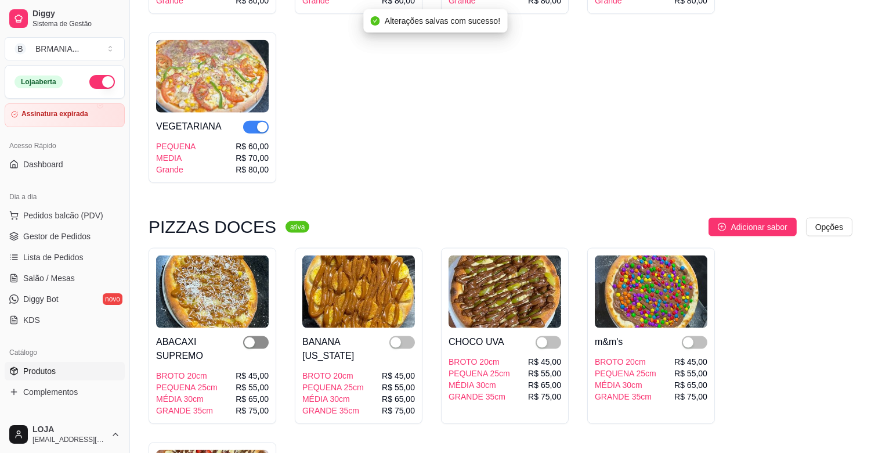
click at [265, 336] on span "button" at bounding box center [256, 342] width 26 height 13
click at [405, 336] on span "button" at bounding box center [402, 342] width 26 height 13
click at [554, 336] on span "button" at bounding box center [549, 342] width 26 height 13
click at [692, 337] on div "button" at bounding box center [688, 342] width 10 height 10
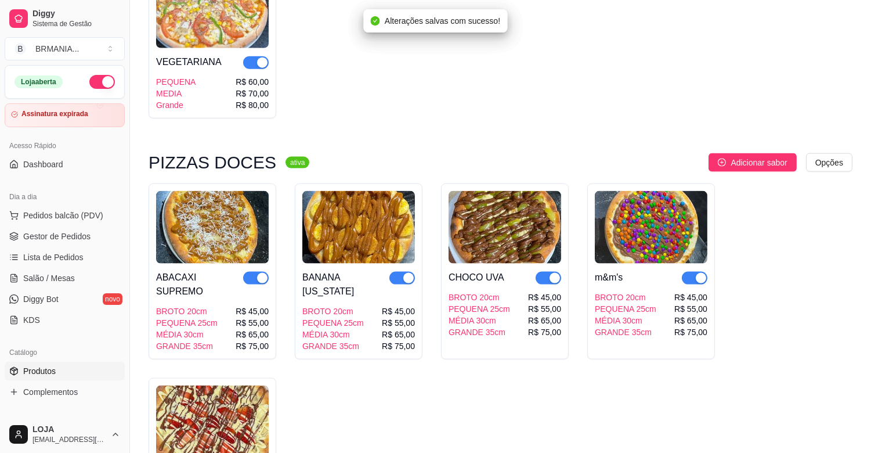
scroll to position [2863, 0]
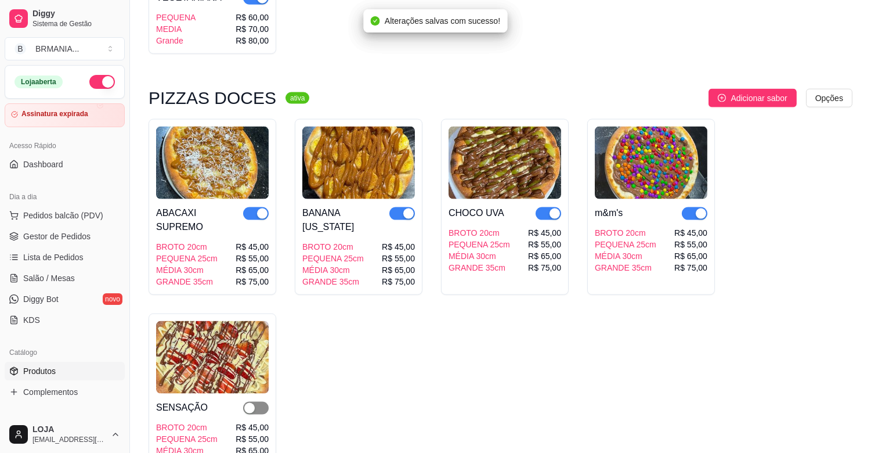
click at [256, 402] on span "button" at bounding box center [256, 408] width 26 height 13
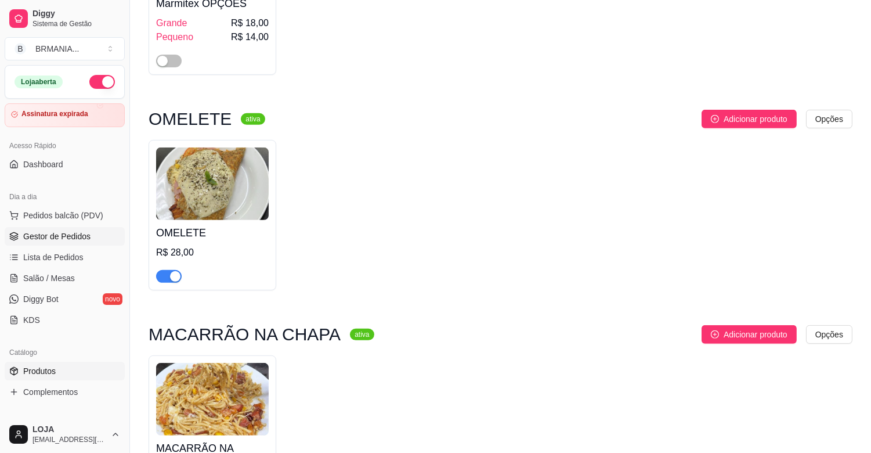
scroll to position [851, 0]
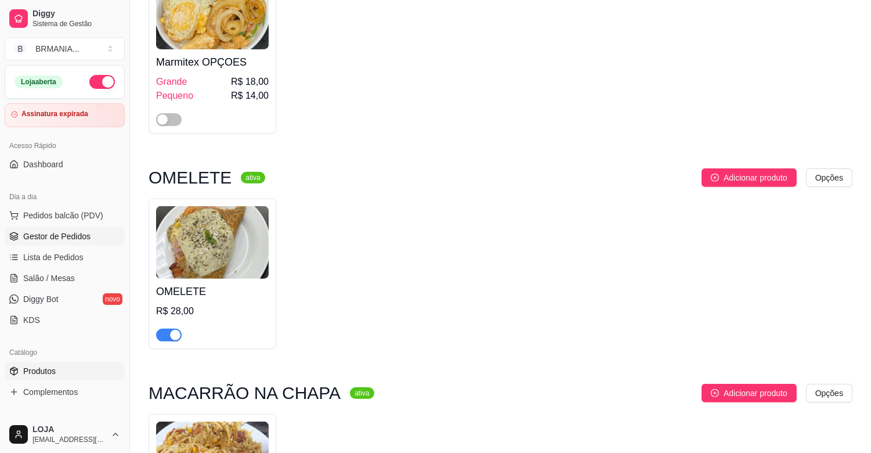
click at [66, 234] on span "Gestor de Pedidos" at bounding box center [56, 236] width 67 height 12
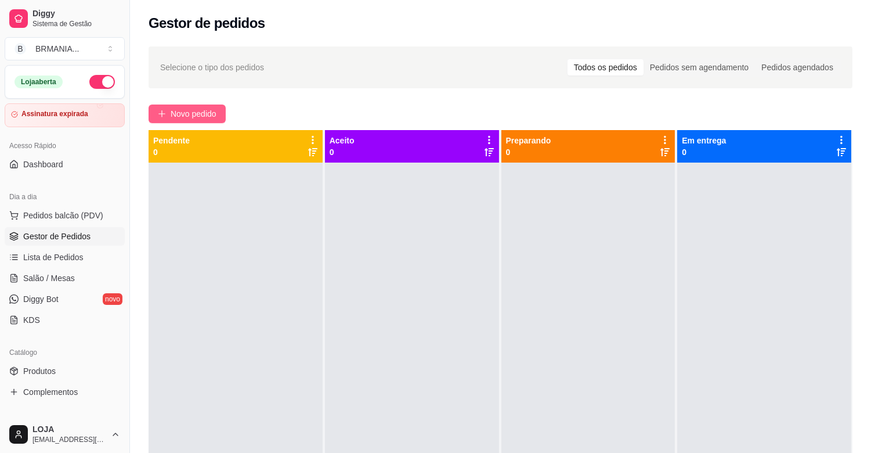
click at [177, 117] on span "Novo pedido" at bounding box center [194, 113] width 46 height 13
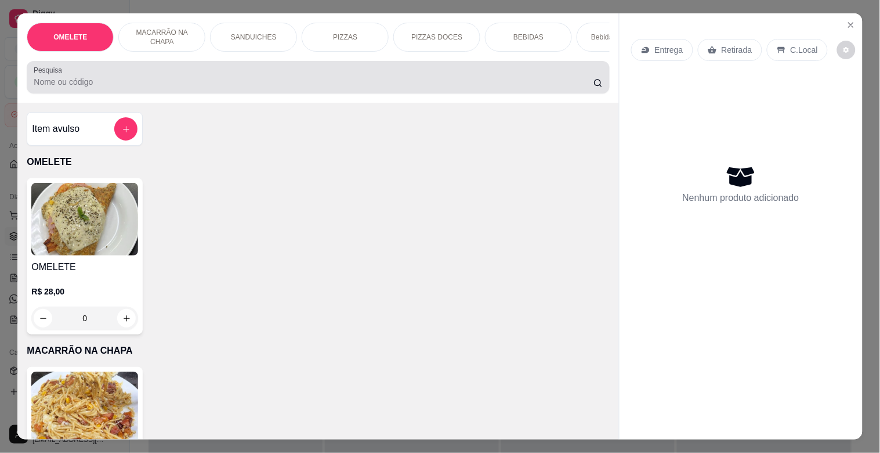
click at [228, 72] on div at bounding box center [318, 77] width 569 height 23
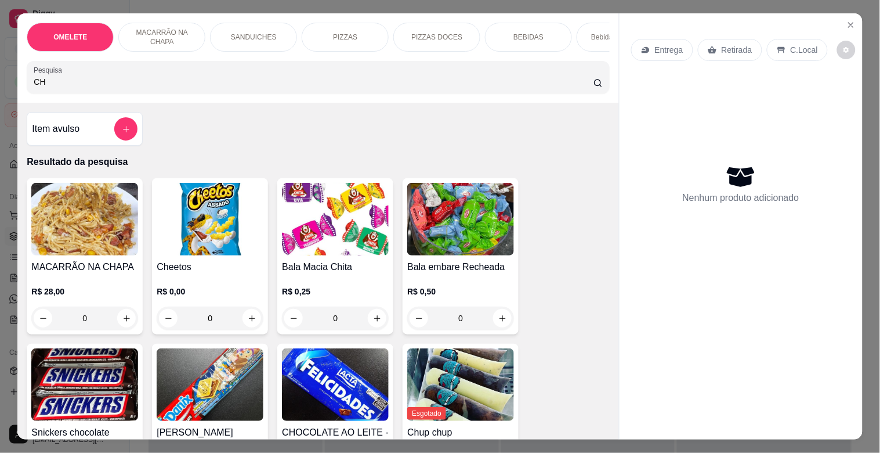
type input "C"
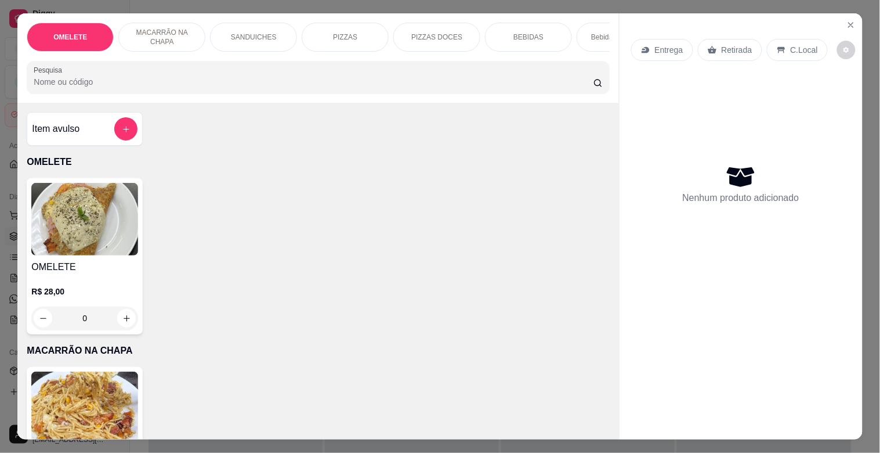
click at [229, 93] on div "Pesquisa" at bounding box center [318, 77] width 583 height 33
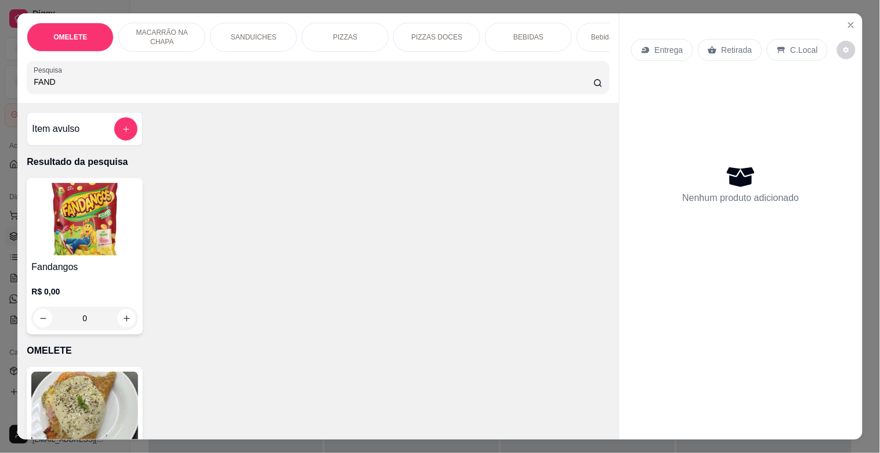
type input "FAND"
click at [66, 262] on div "Fandangos R$ 0,00 0" at bounding box center [85, 256] width 116 height 156
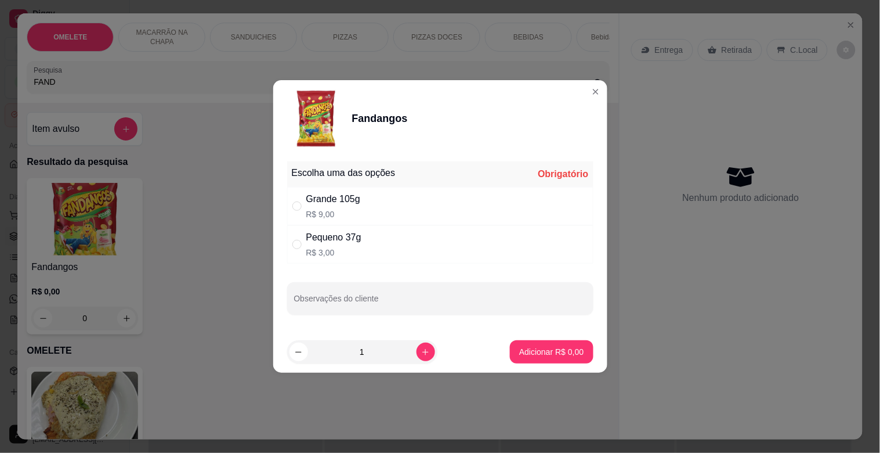
drag, startPoint x: 339, startPoint y: 236, endPoint x: 364, endPoint y: 255, distance: 32.3
click at [339, 236] on div "Pequeno 37g" at bounding box center [333, 237] width 55 height 14
radio input "true"
click at [421, 355] on div "1" at bounding box center [363, 351] width 146 height 23
click at [421, 354] on icon "increase-product-quantity" at bounding box center [425, 352] width 9 height 9
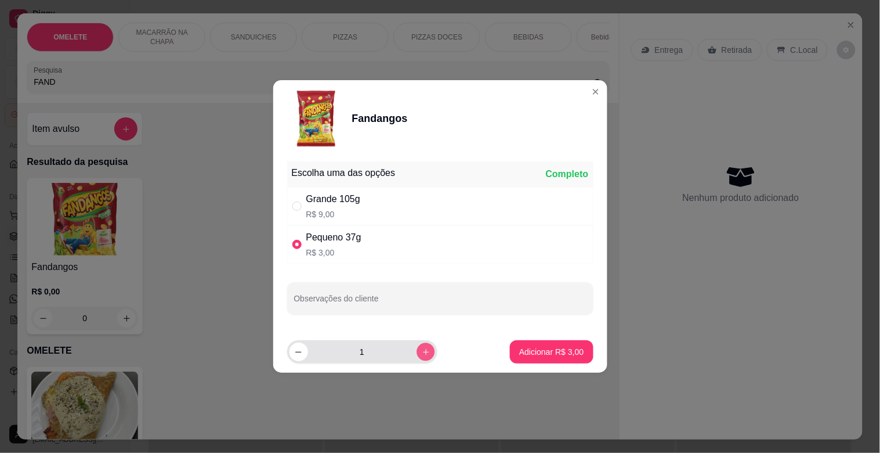
type input "2"
click at [550, 345] on button "Adicionar R$ 6,00" at bounding box center [551, 351] width 83 height 23
type input "2"
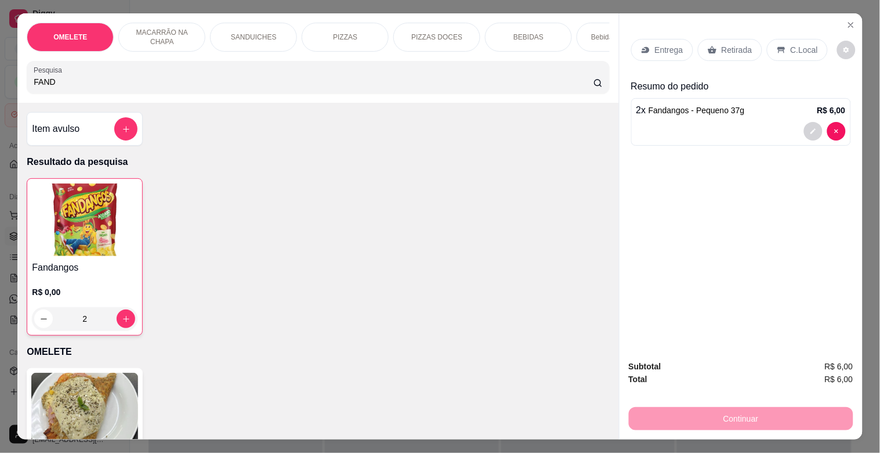
drag, startPoint x: 82, startPoint y: 108, endPoint x: 96, endPoint y: 99, distance: 16.7
click at [91, 99] on div "OMELETE MACARRÃO NA CHAPA SANDUICHES PIZZAS PIZZAS DOCES BEBIDAS Bebidas Alcoól…" at bounding box center [317, 225] width 601 height 425
click at [106, 88] on input "FAND" at bounding box center [314, 82] width 560 height 12
type input "F"
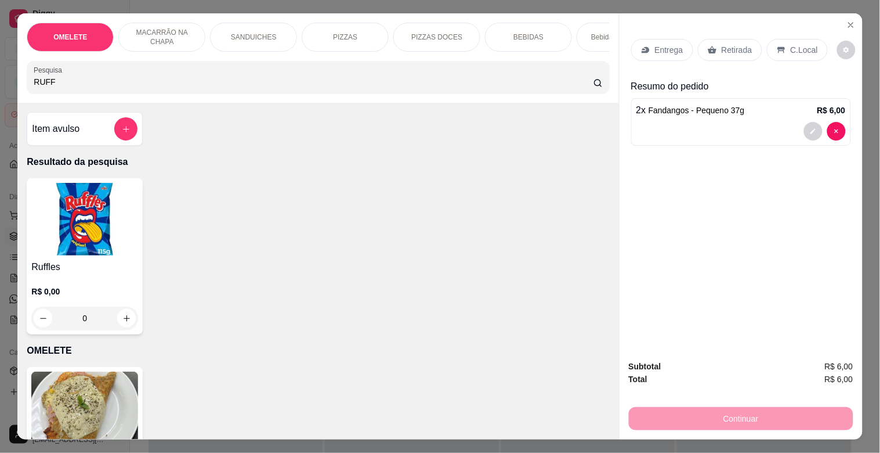
type input "RUFF"
click at [60, 224] on img at bounding box center [84, 219] width 107 height 73
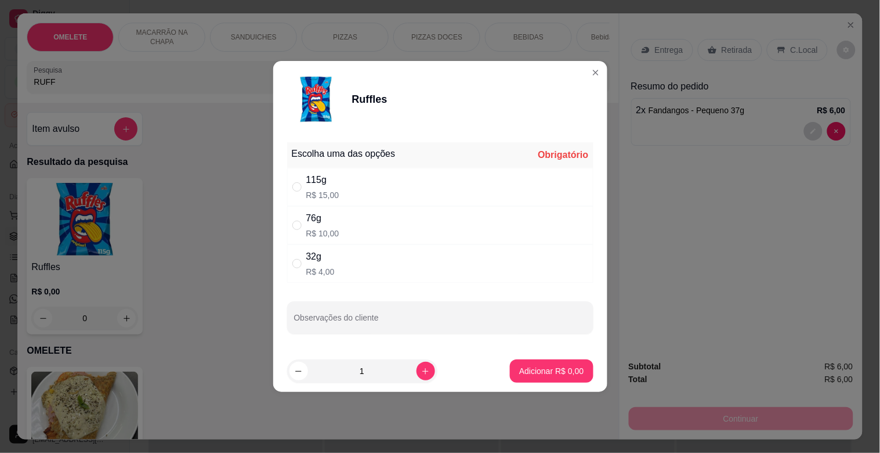
drag, startPoint x: 329, startPoint y: 274, endPoint x: 351, endPoint y: 285, distance: 24.7
click at [329, 275] on p "R$ 4,00" at bounding box center [320, 272] width 28 height 12
radio input "true"
click at [419, 378] on button "increase-product-quantity" at bounding box center [426, 371] width 18 height 18
type input "2"
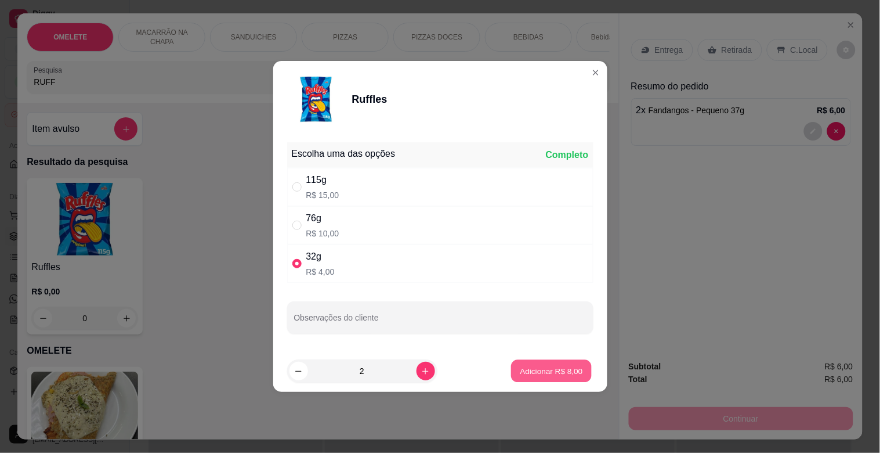
click at [543, 374] on p "Adicionar R$ 8,00" at bounding box center [552, 370] width 63 height 11
type input "2"
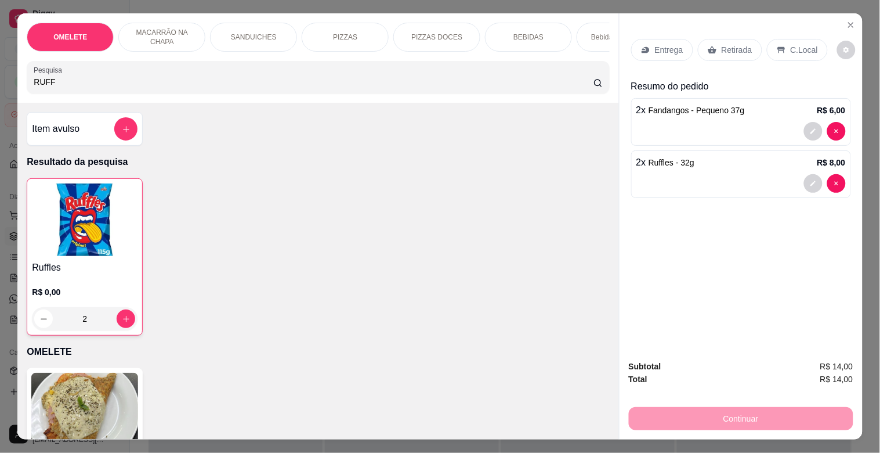
click at [107, 256] on img at bounding box center [85, 219] width 106 height 73
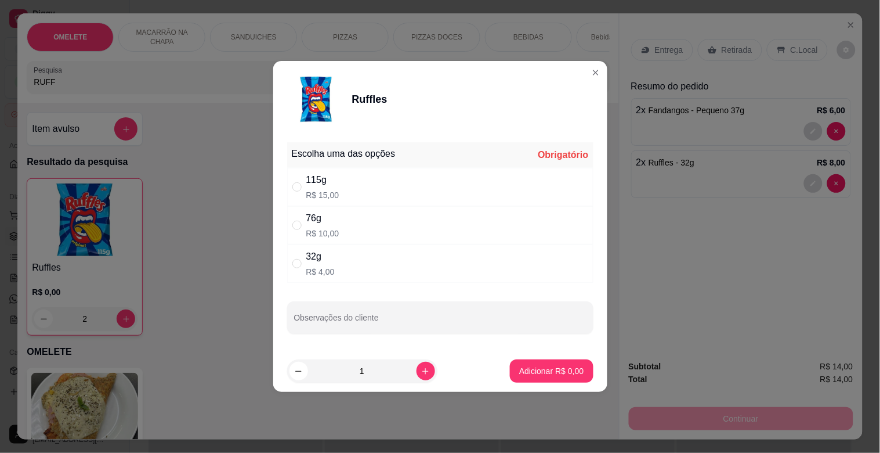
click at [331, 213] on div "76g" at bounding box center [322, 218] width 33 height 14
radio input "true"
click at [542, 369] on p "Adicionar R$ 10,00" at bounding box center [549, 371] width 69 height 12
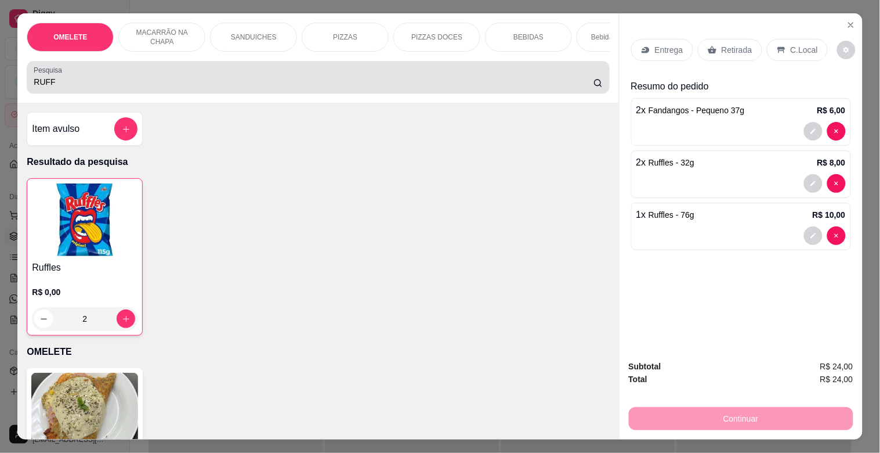
click at [111, 76] on div "RUFF" at bounding box center [318, 77] width 569 height 23
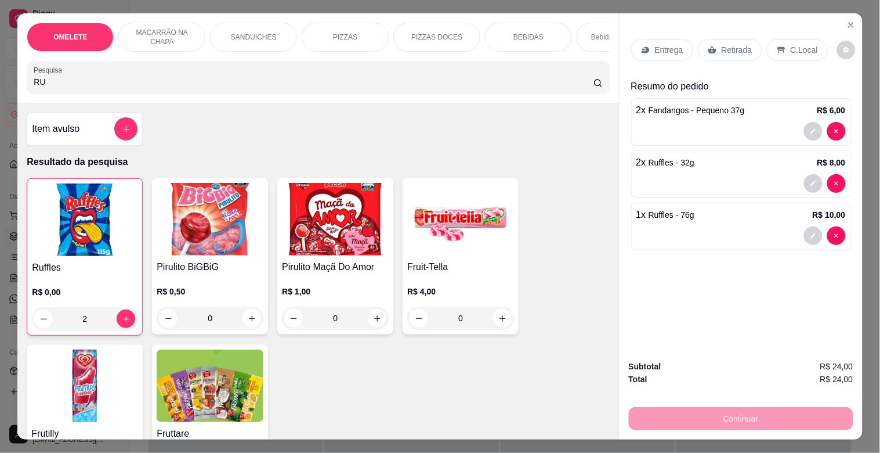
type input "R"
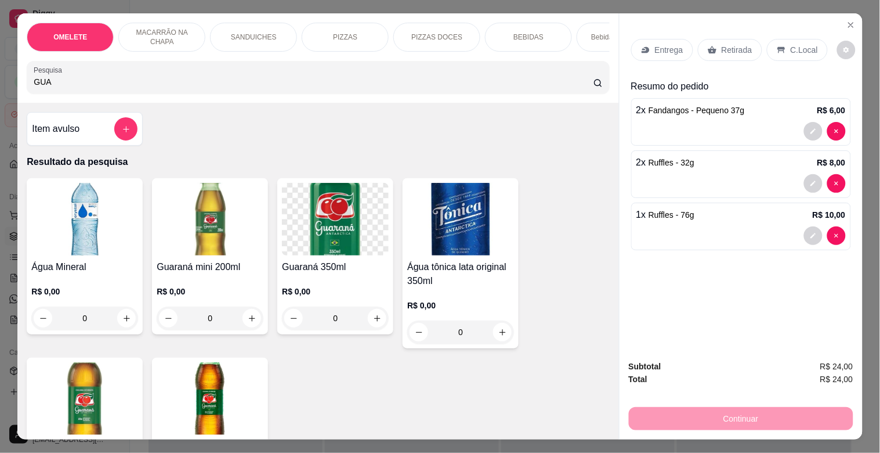
type input "GUA"
click at [193, 237] on img at bounding box center [210, 219] width 107 height 73
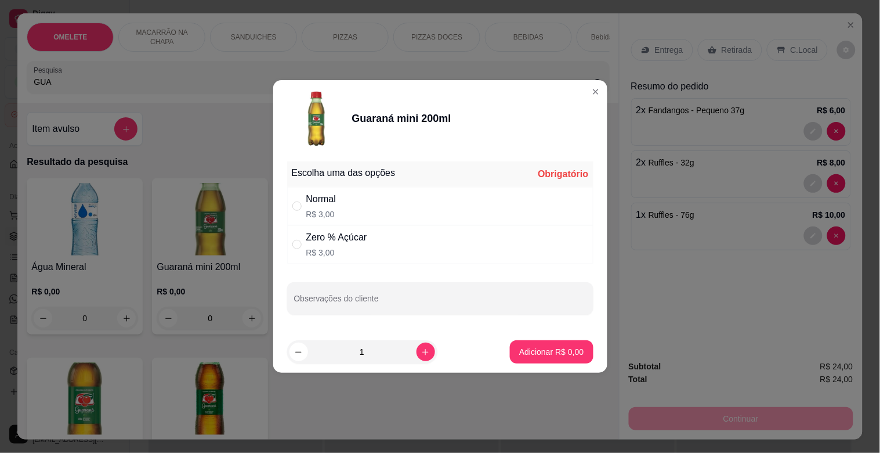
click at [323, 210] on p "R$ 3,00" at bounding box center [321, 214] width 30 height 12
radio input "true"
click at [511, 344] on button "Adicionar R$ 3,00" at bounding box center [551, 352] width 81 height 23
type input "1"
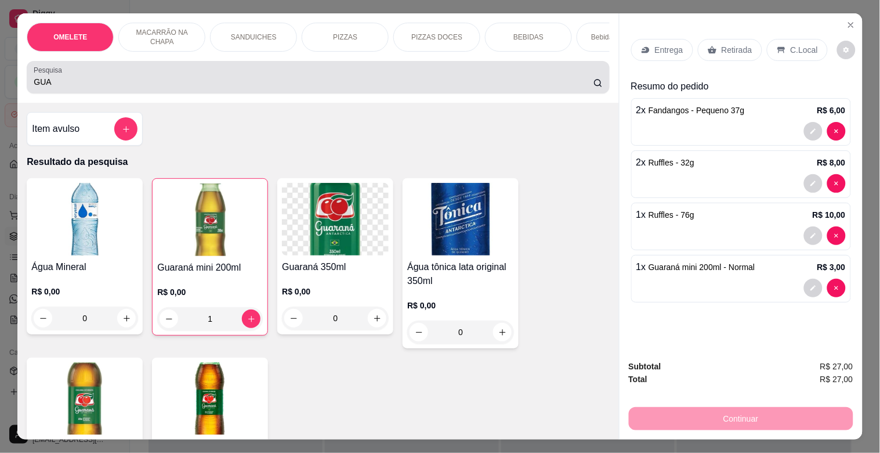
click at [135, 73] on div "GUA" at bounding box center [318, 77] width 569 height 23
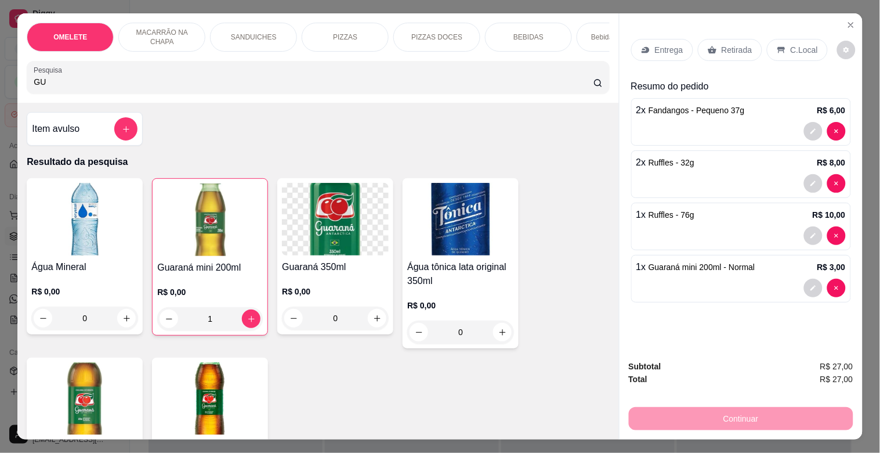
type input "G"
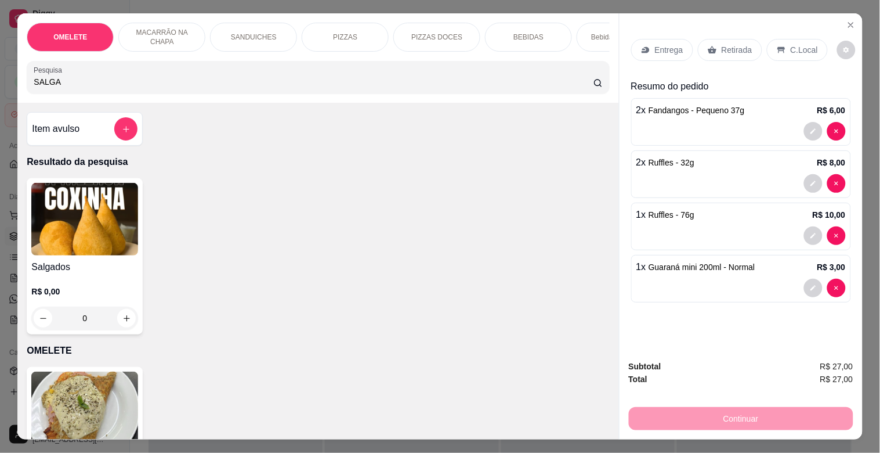
type input "SALGA"
click at [67, 225] on img at bounding box center [84, 219] width 107 height 73
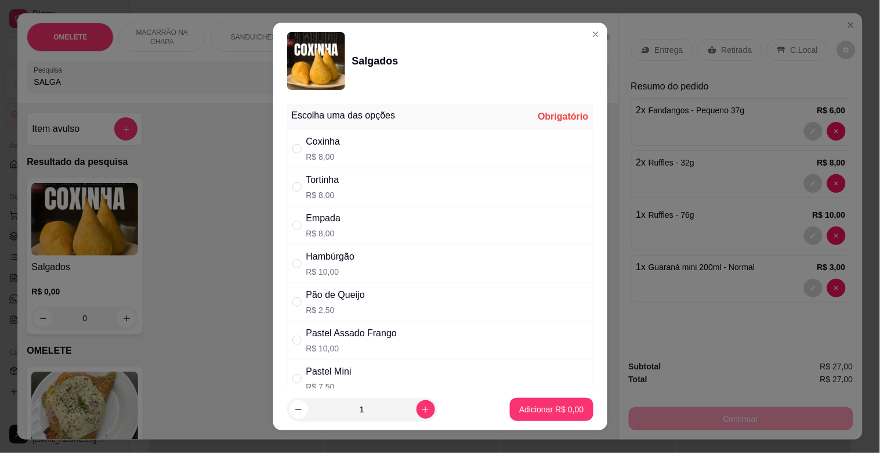
drag, startPoint x: 327, startPoint y: 258, endPoint x: 431, endPoint y: 305, distance: 114.6
click at [329, 258] on div "Hambúrgão" at bounding box center [330, 257] width 49 height 14
radio input "true"
click at [525, 409] on p "Adicionar R$ 10,00" at bounding box center [549, 408] width 67 height 11
type input "1"
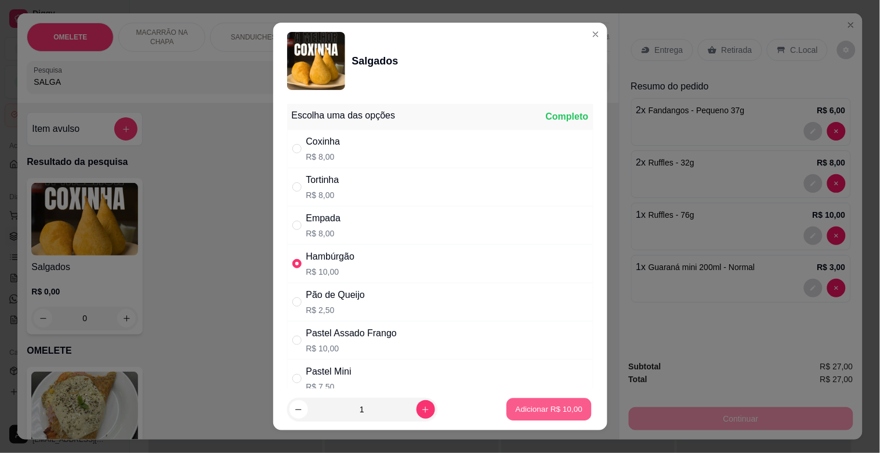
type input "1"
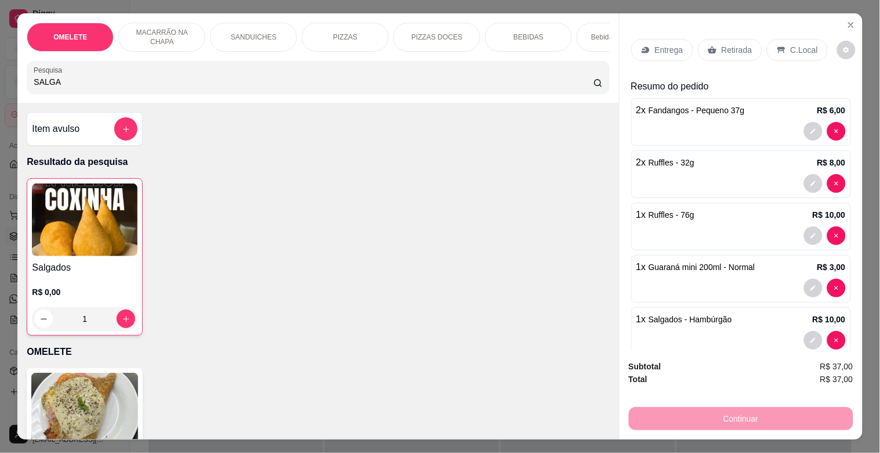
click at [727, 46] on p "Retirada" at bounding box center [737, 50] width 31 height 12
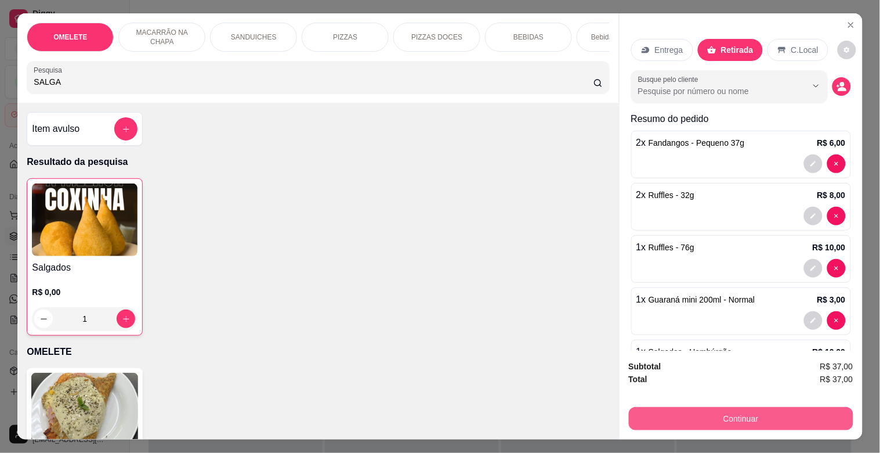
click at [768, 408] on button "Continuar" at bounding box center [741, 418] width 225 height 23
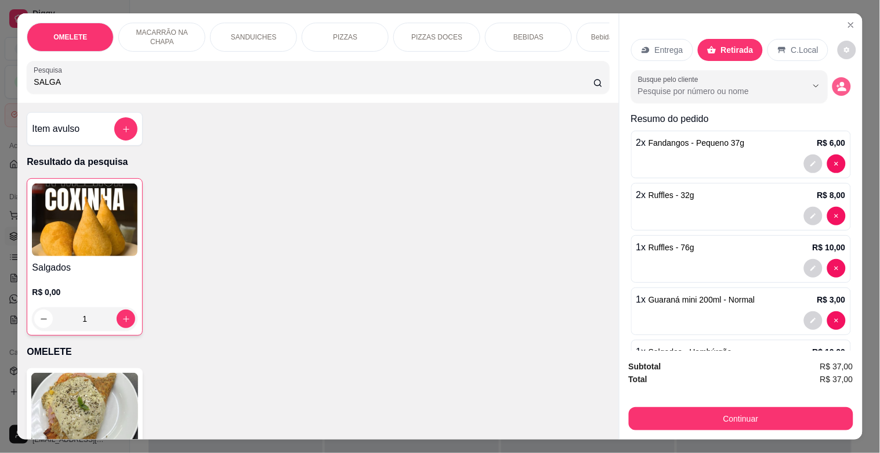
click at [840, 82] on circle "decrease-product-quantity" at bounding box center [842, 84] width 5 height 5
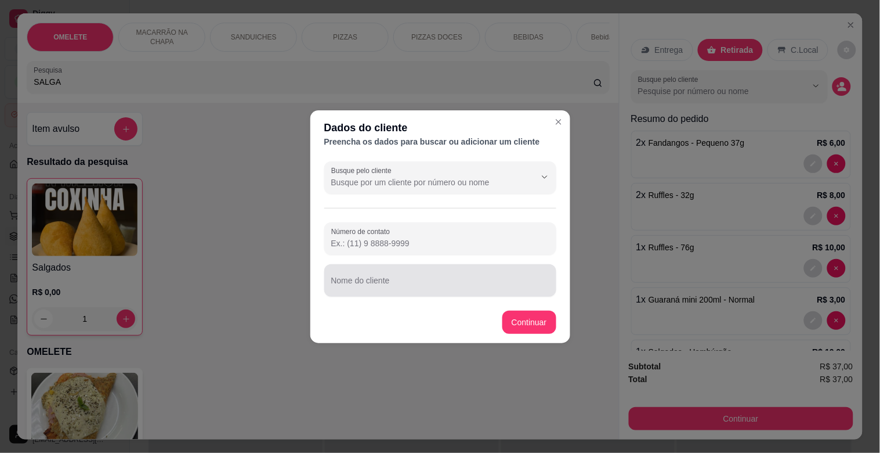
click at [408, 286] on input "Nome do cliente" at bounding box center [440, 285] width 218 height 12
type input "VALINHO"
drag, startPoint x: 519, startPoint y: 305, endPoint x: 521, endPoint y: 311, distance: 6.6
click at [521, 308] on footer "Continuar" at bounding box center [441, 322] width 260 height 42
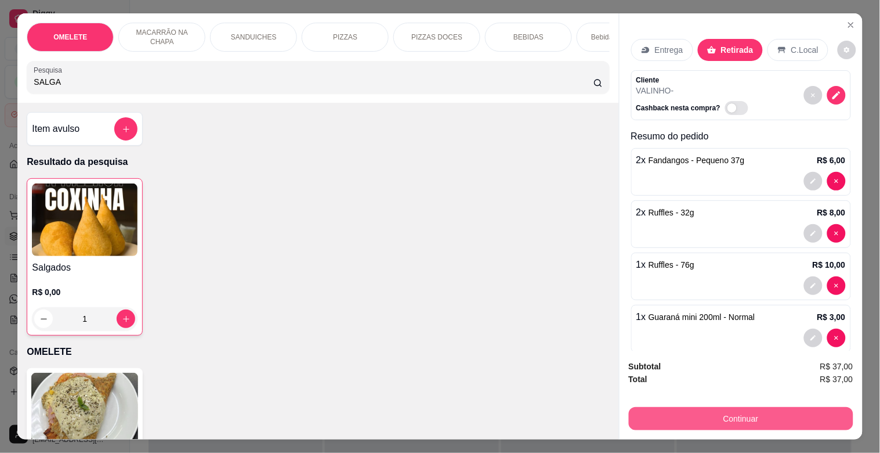
click at [749, 422] on button "Continuar" at bounding box center [741, 418] width 225 height 23
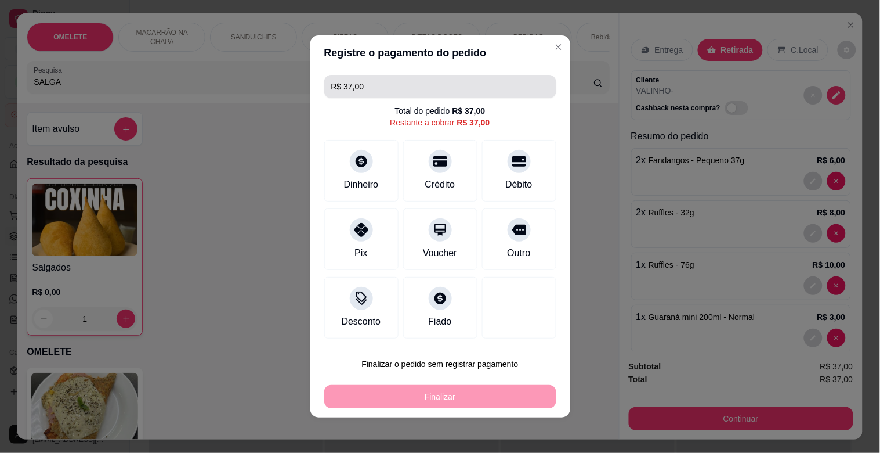
click at [373, 88] on input "R$ 37,00" at bounding box center [440, 86] width 218 height 23
click at [373, 87] on input "R$ 37,00" at bounding box center [440, 86] width 218 height 23
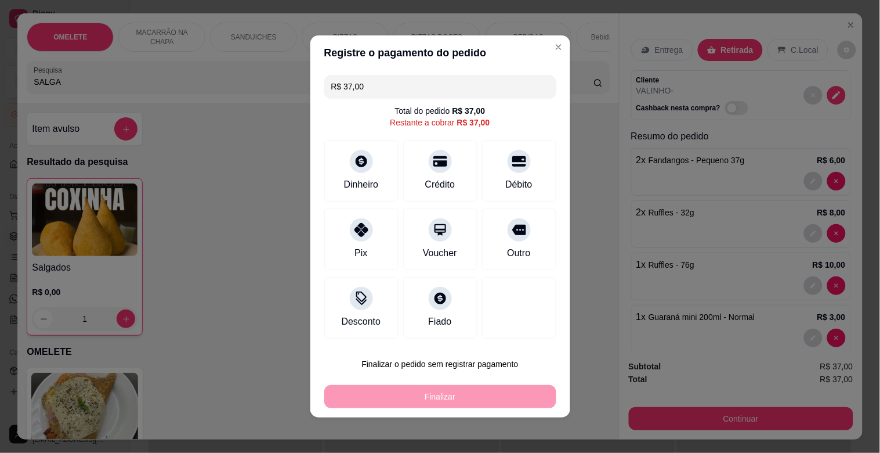
click at [373, 87] on input "R$ 37,00" at bounding box center [440, 86] width 218 height 23
click at [511, 227] on icon at bounding box center [518, 226] width 15 height 15
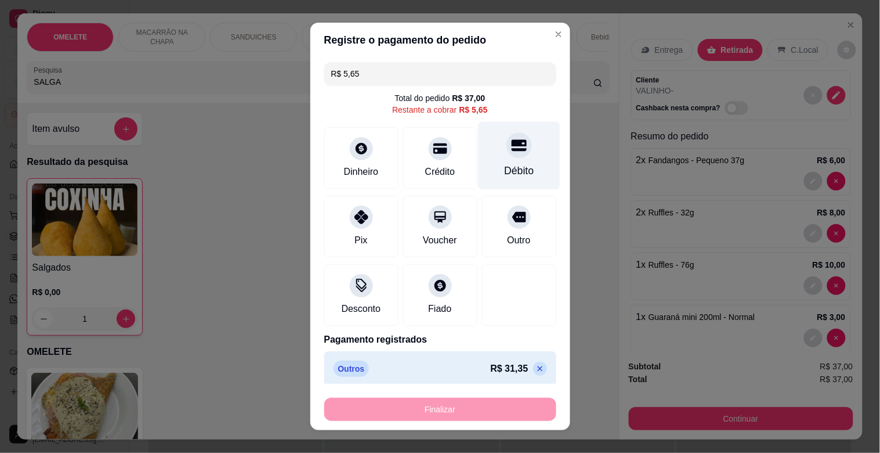
click at [489, 157] on div "Débito" at bounding box center [519, 156] width 82 height 68
type input "R$ 0,00"
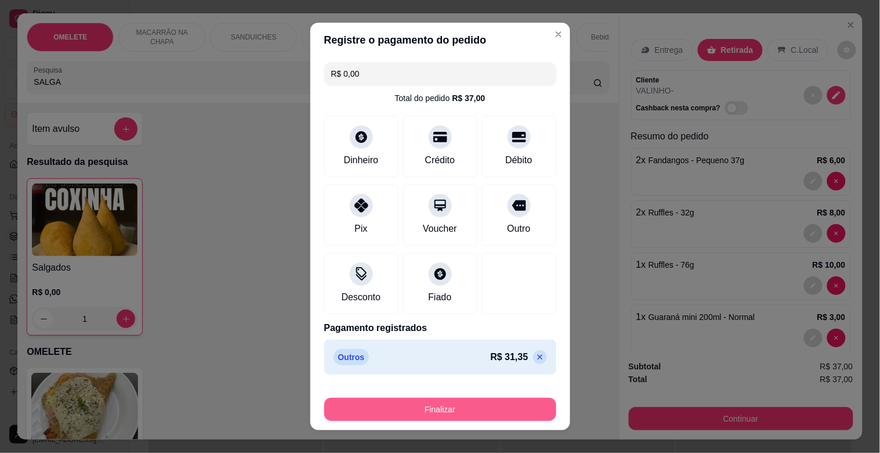
click at [475, 402] on button "Finalizar" at bounding box center [440, 409] width 232 height 23
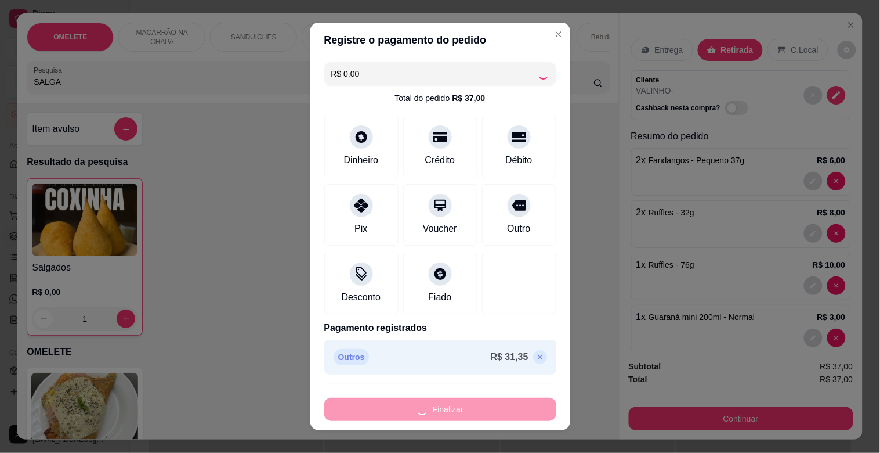
type input "0"
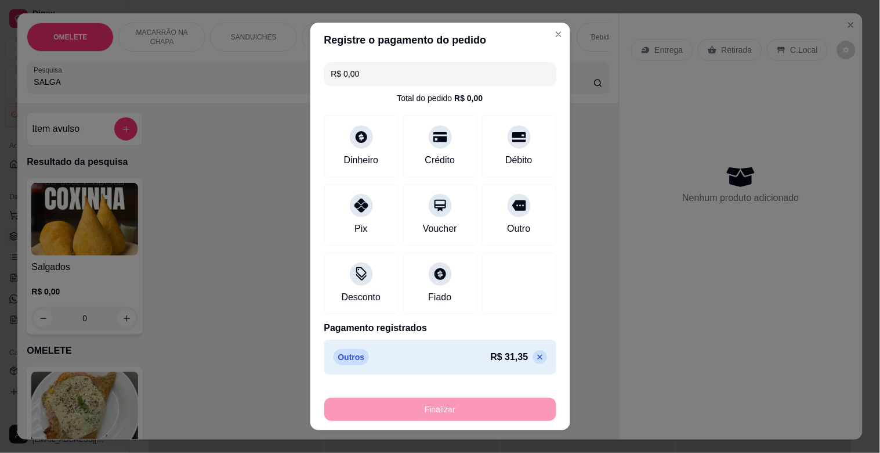
type input "-R$ 37,00"
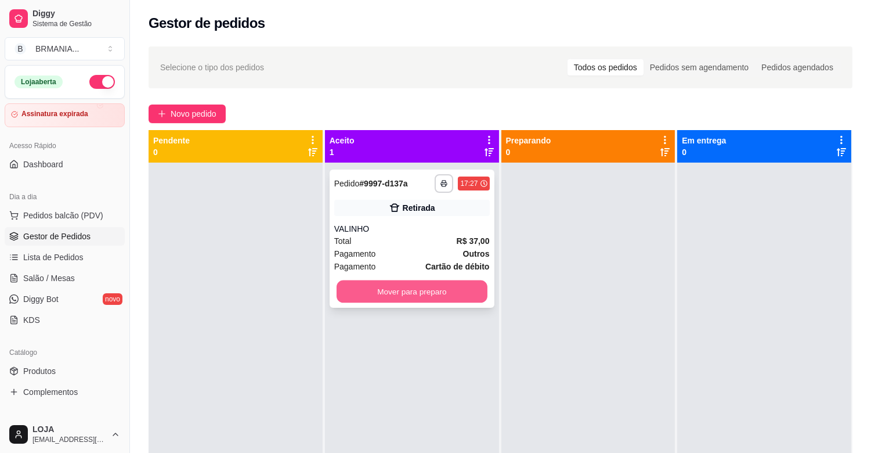
click at [438, 289] on button "Mover para preparo" at bounding box center [412, 291] width 151 height 23
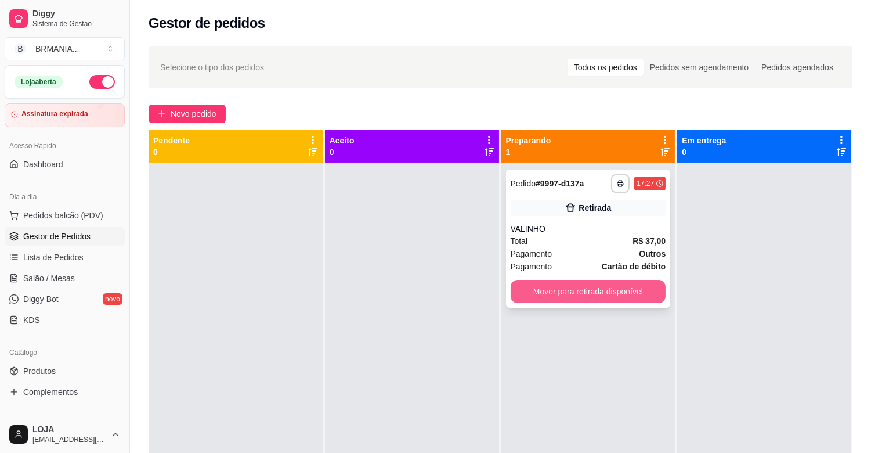
click at [589, 293] on button "Mover para retirada disponível" at bounding box center [589, 291] width 156 height 23
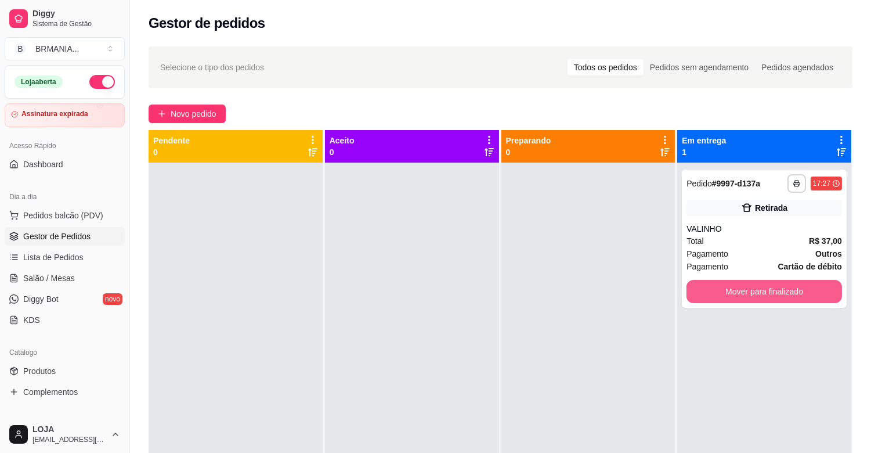
click at [740, 290] on button "Mover para finalizado" at bounding box center [765, 291] width 156 height 23
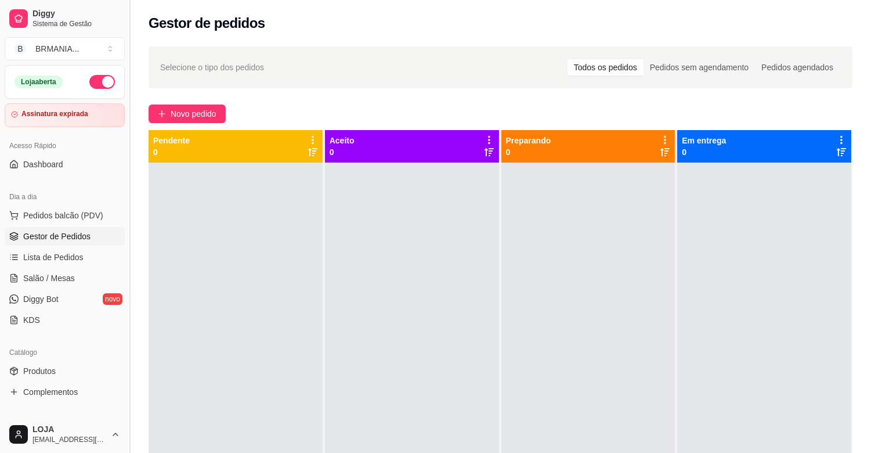
click at [125, 215] on button "Toggle Sidebar" at bounding box center [129, 226] width 9 height 453
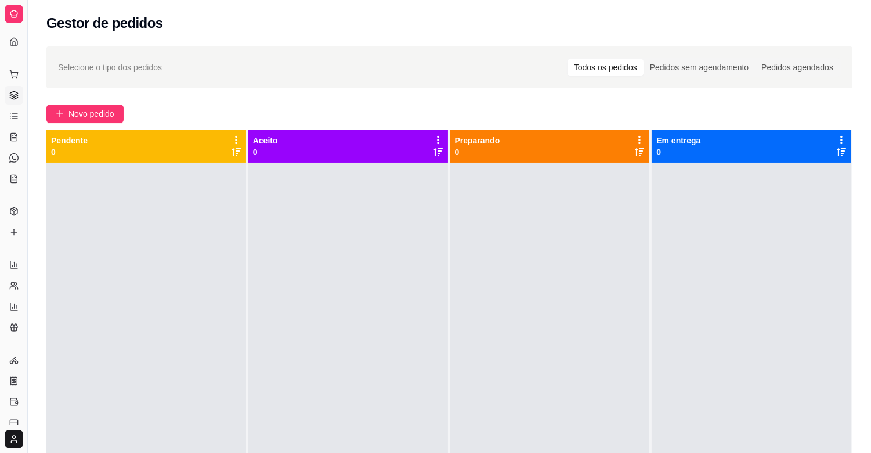
click at [124, 225] on div at bounding box center [146, 389] width 200 height 453
drag, startPoint x: 124, startPoint y: 225, endPoint x: 102, endPoint y: 226, distance: 22.1
click at [118, 226] on div at bounding box center [146, 389] width 200 height 453
click at [30, 221] on button "Toggle Sidebar" at bounding box center [27, 226] width 9 height 453
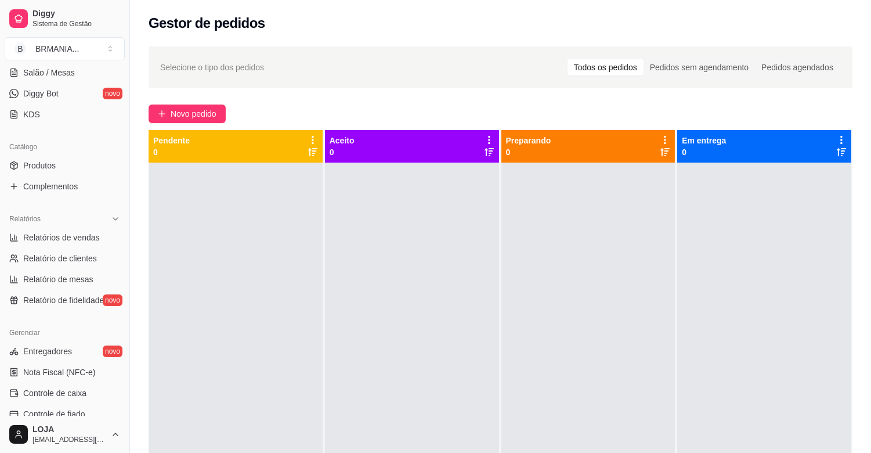
scroll to position [207, 0]
click at [117, 321] on div "Gerenciar Entregadores novo Nota Fiscal (NFC-e) Controle de caixa Controle de f…" at bounding box center [64, 413] width 129 height 193
click at [59, 385] on span "Controle de caixa" at bounding box center [54, 391] width 63 height 12
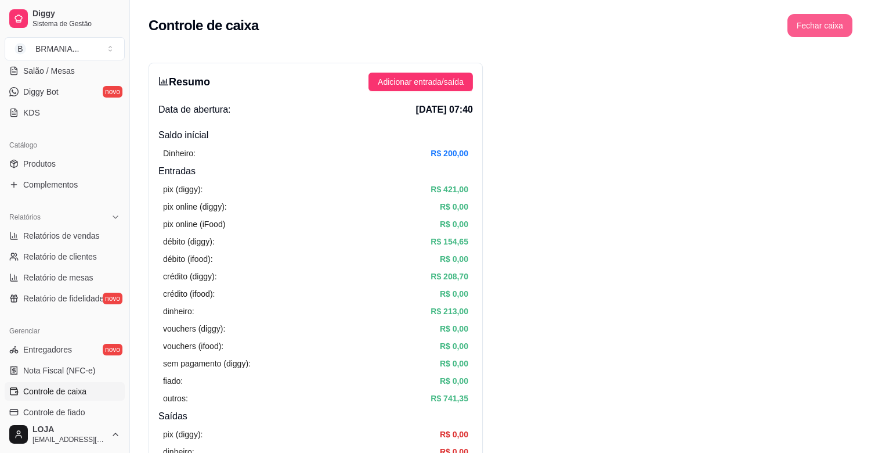
click at [831, 19] on button "Fechar caixa" at bounding box center [820, 25] width 65 height 23
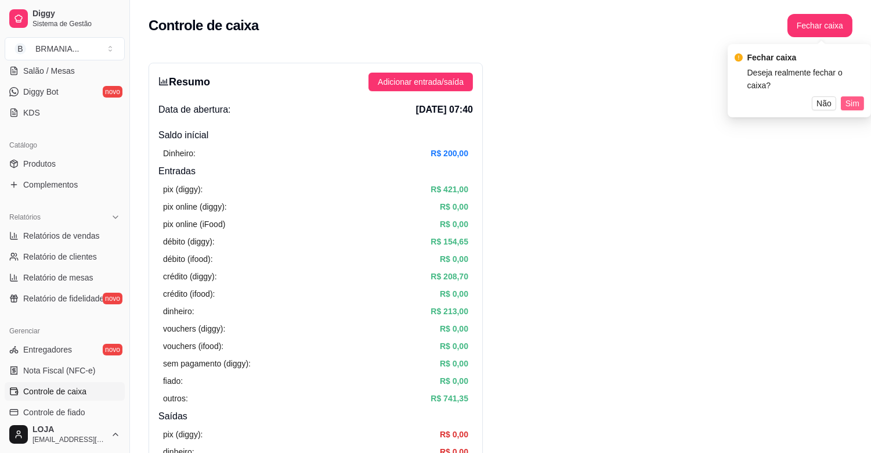
click at [851, 97] on span "Sim" at bounding box center [853, 103] width 14 height 13
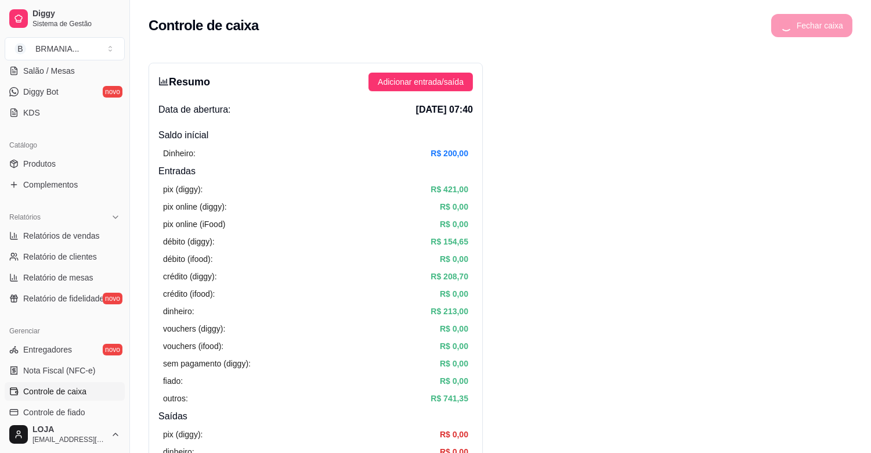
click at [813, 26] on div "Fechar caixa" at bounding box center [811, 25] width 81 height 23
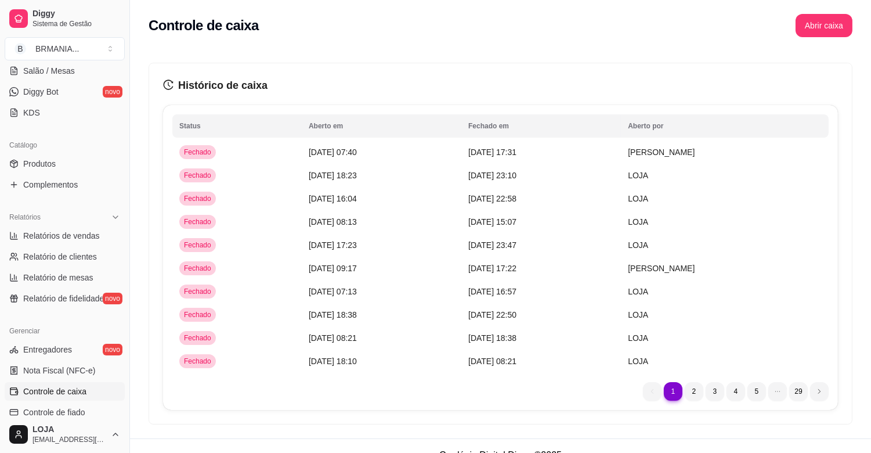
click at [820, 10] on div "Controle de caixa Abrir caixa" at bounding box center [500, 22] width 741 height 44
click at [822, 20] on button "Abrir caixa" at bounding box center [824, 25] width 57 height 23
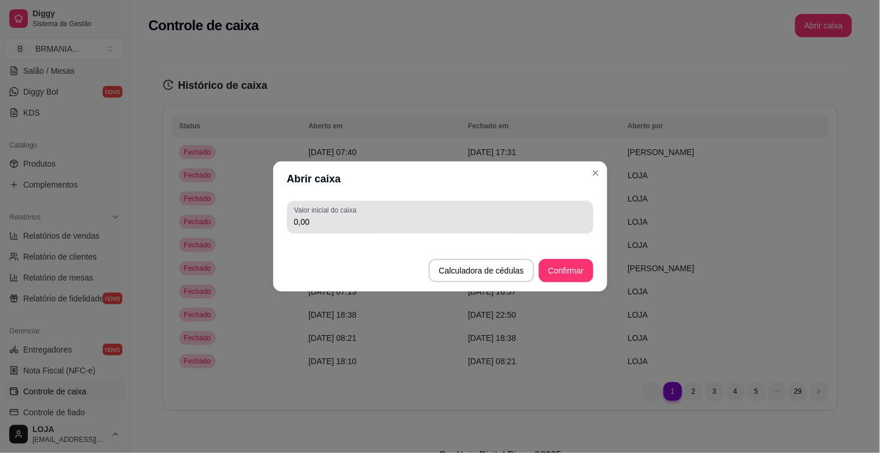
click at [512, 212] on div "0,00" at bounding box center [440, 216] width 293 height 23
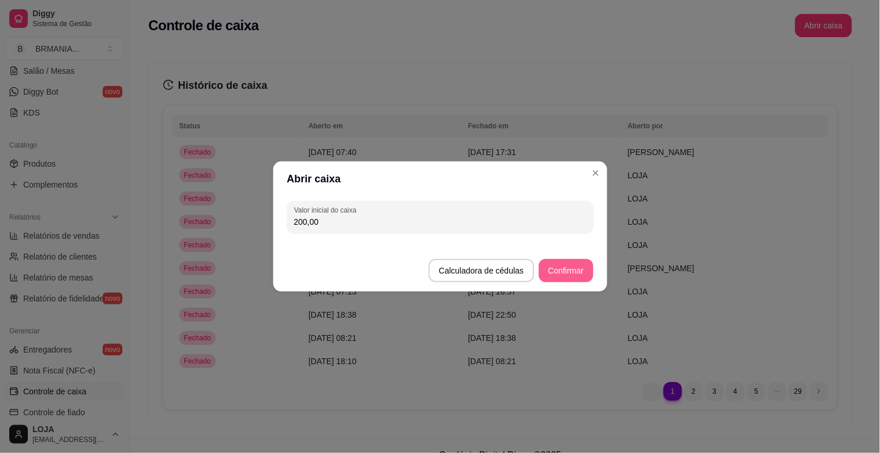
type input "200,00"
click at [566, 262] on button "Confirmar" at bounding box center [566, 270] width 54 height 23
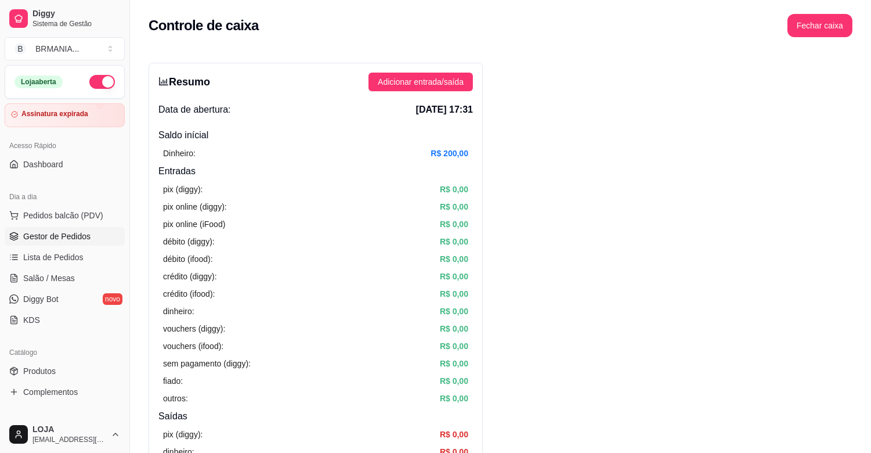
click at [68, 233] on span "Gestor de Pedidos" at bounding box center [56, 236] width 67 height 12
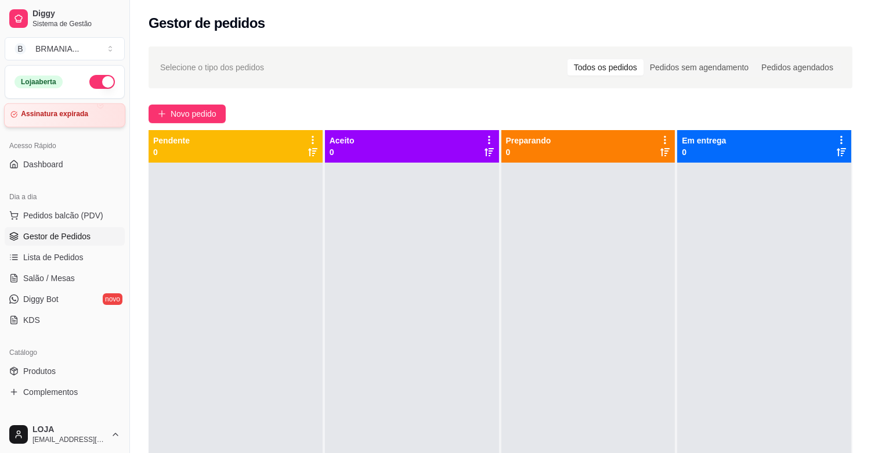
click at [73, 122] on div "Assinatura expirada" at bounding box center [64, 115] width 121 height 24
click at [133, 277] on div "Diggy Sistema de Gestão B BRMANIA ... Loja aberta Assinatura expirada Acesso Rá…" at bounding box center [435, 315] width 871 height 630
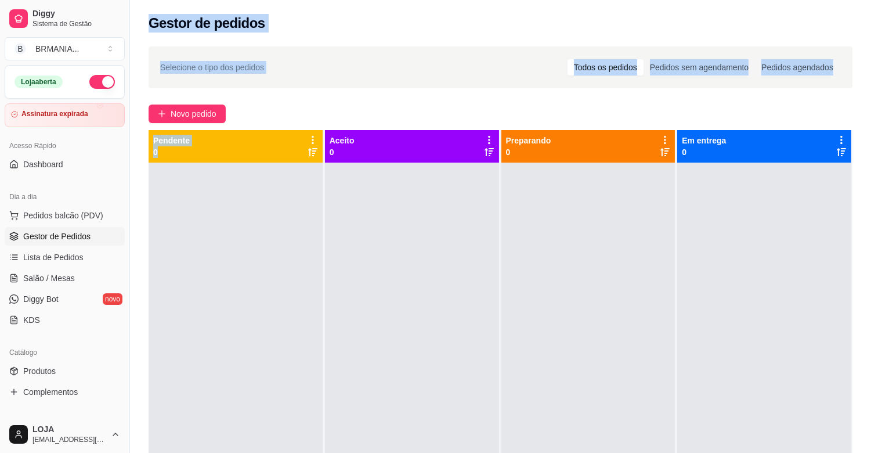
click at [93, 234] on link "Gestor de Pedidos" at bounding box center [65, 236] width 120 height 19
click at [67, 269] on link "Salão / Mesas" at bounding box center [65, 278] width 120 height 19
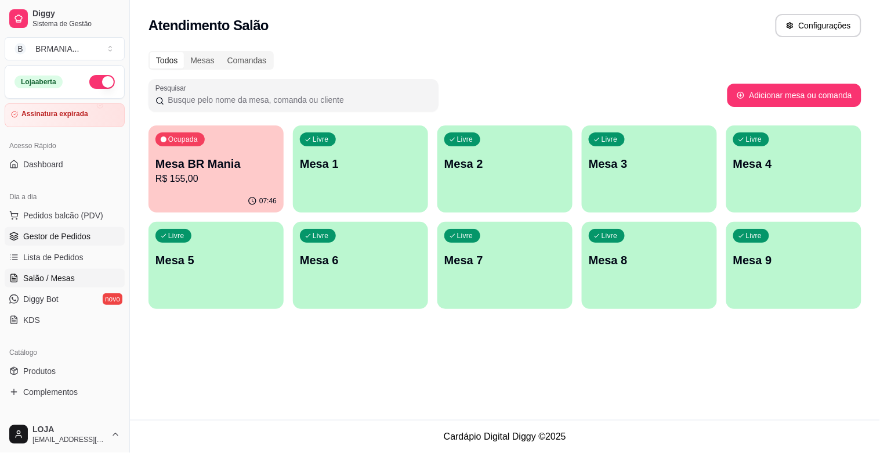
click at [74, 237] on span "Gestor de Pedidos" at bounding box center [56, 236] width 67 height 12
